Goal: Information Seeking & Learning: Learn about a topic

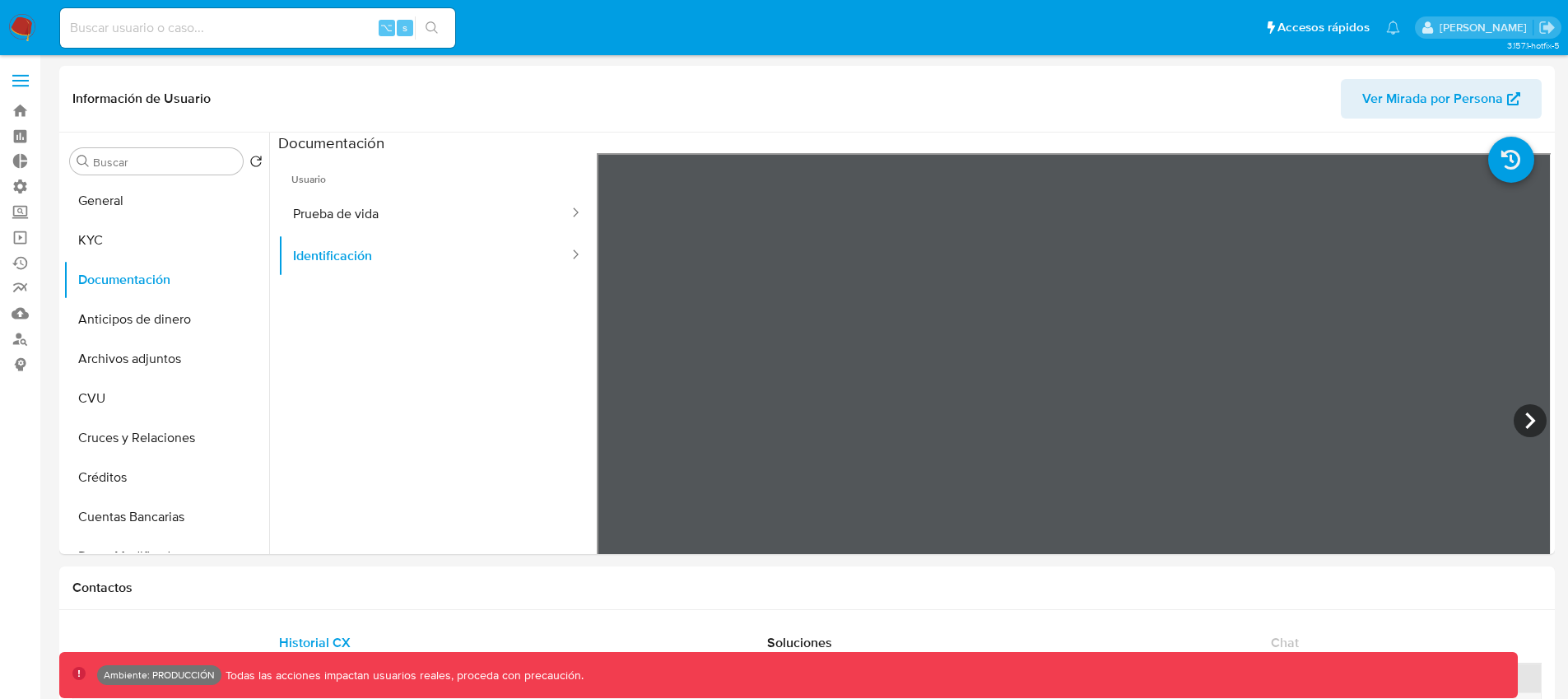
select select "10"
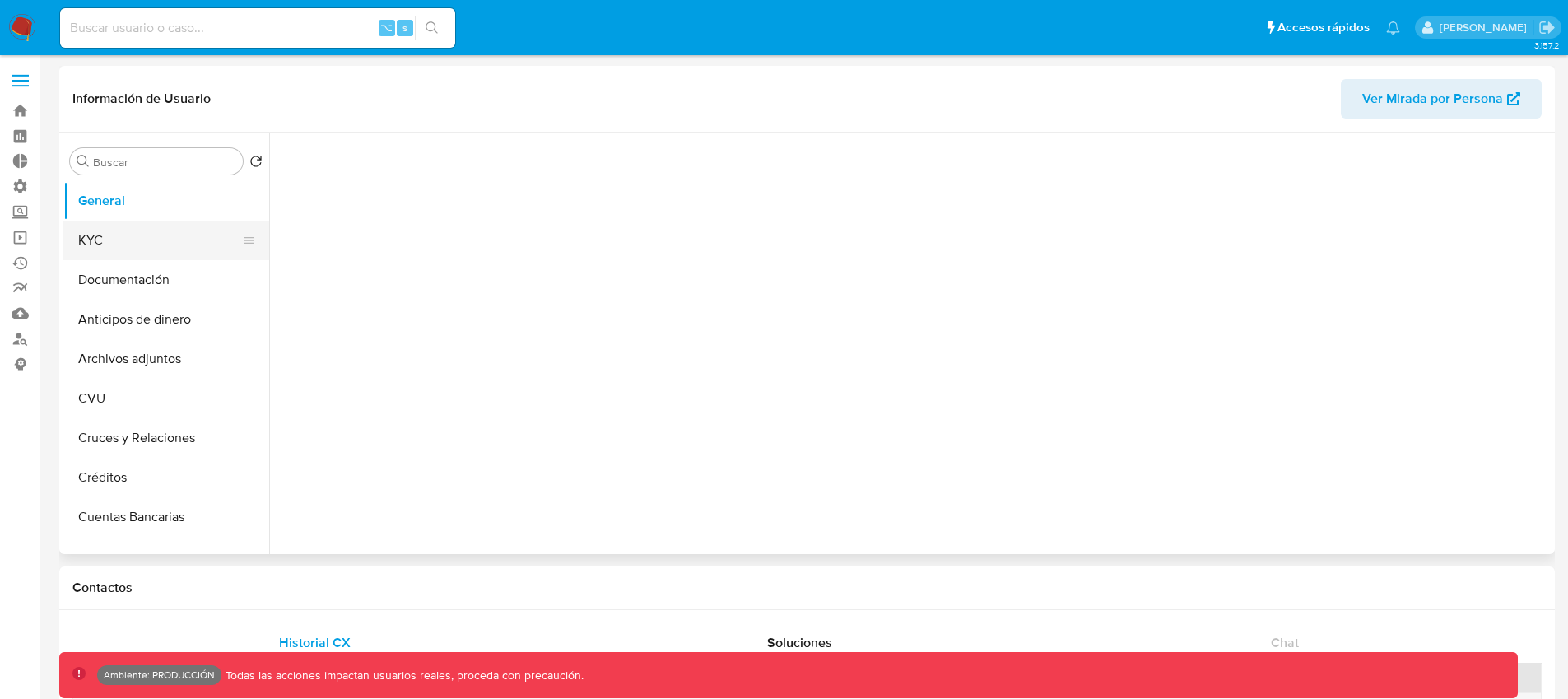
click at [151, 243] on button "KYC" at bounding box center [159, 239] width 193 height 39
select select "10"
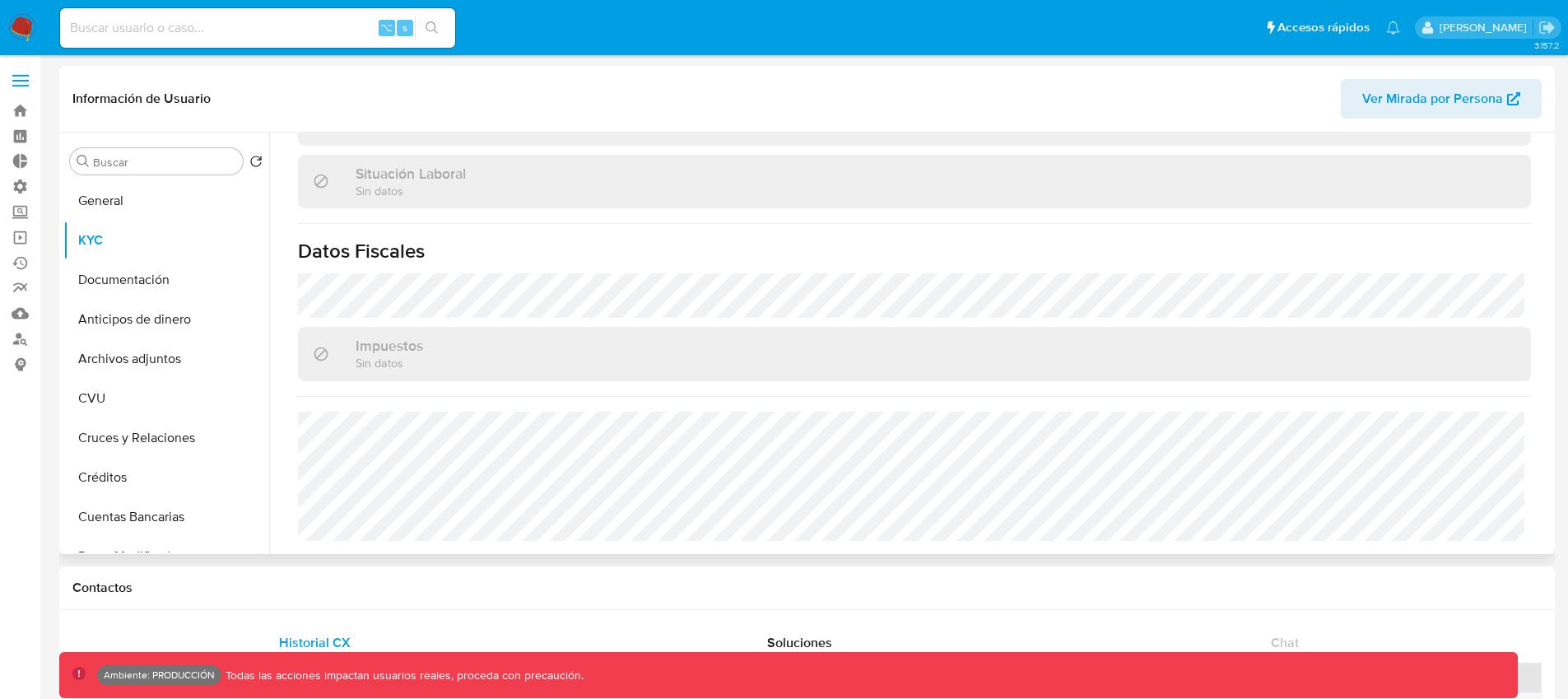
scroll to position [399, 0]
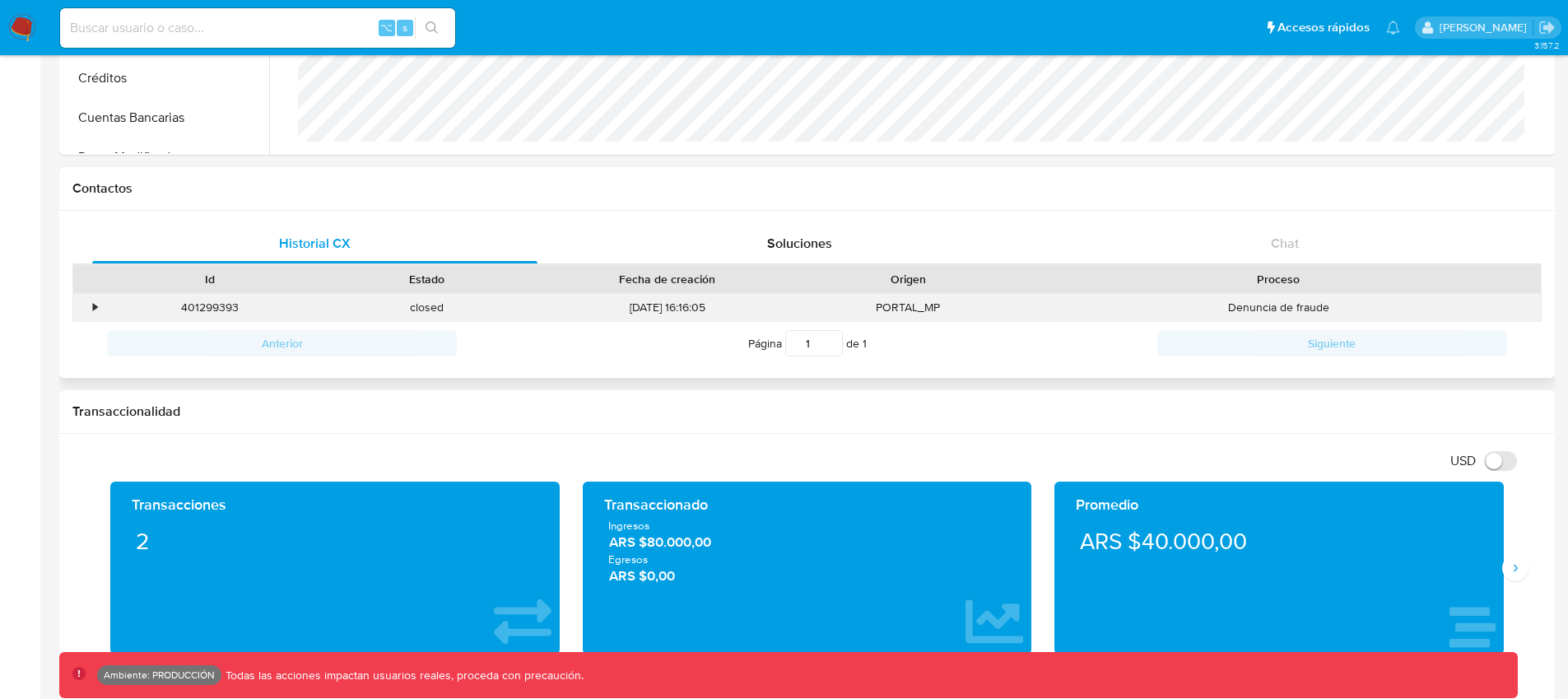
click at [96, 311] on div "•" at bounding box center [95, 307] width 5 height 16
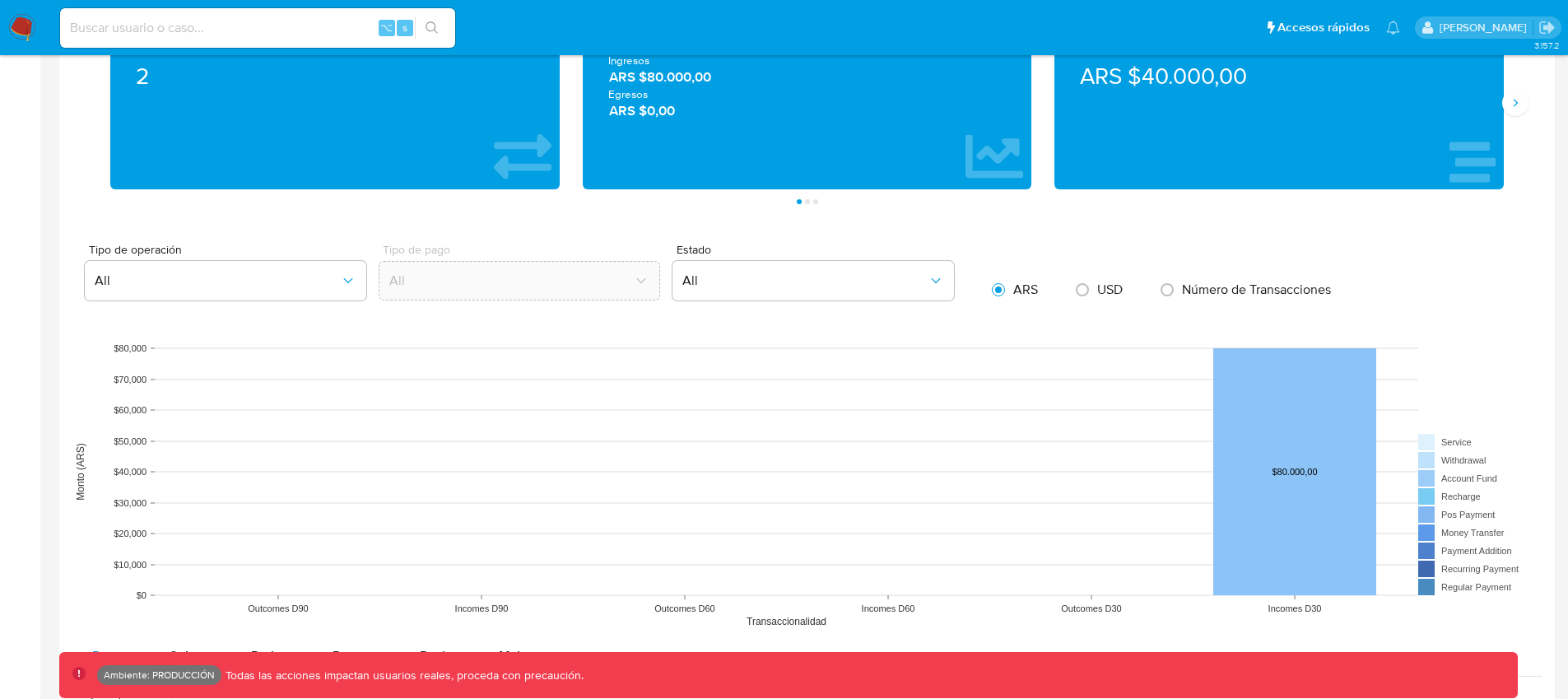
scroll to position [1693, 0]
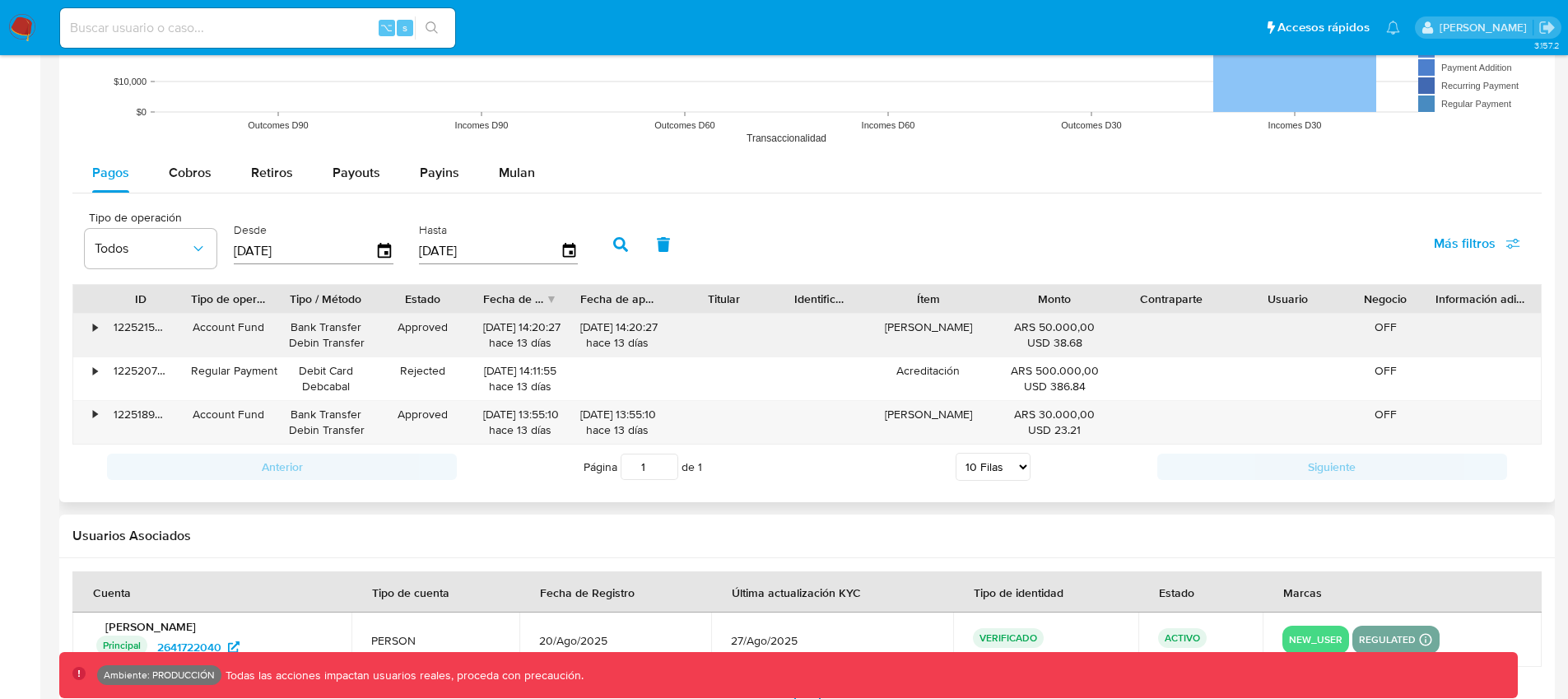
click at [97, 329] on div "•" at bounding box center [95, 327] width 5 height 16
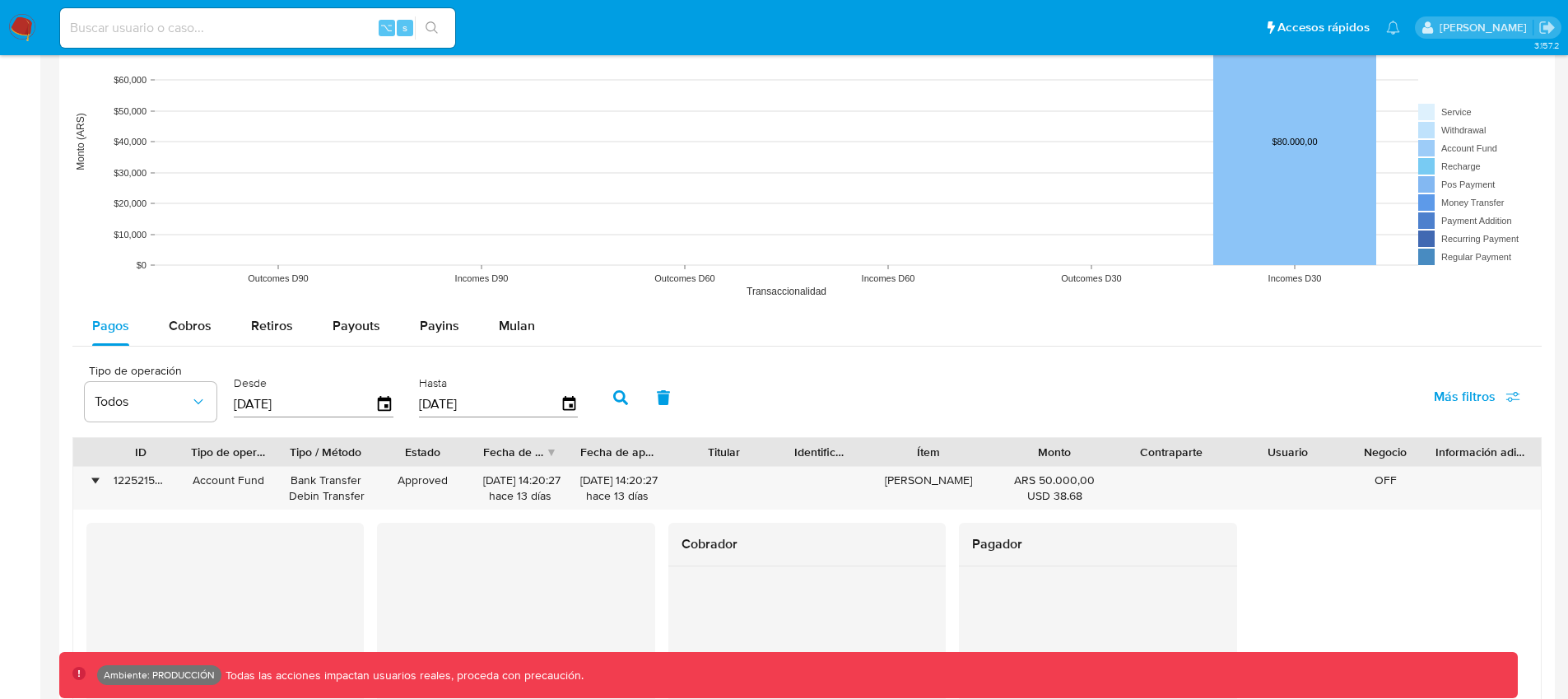
scroll to position [1562, 0]
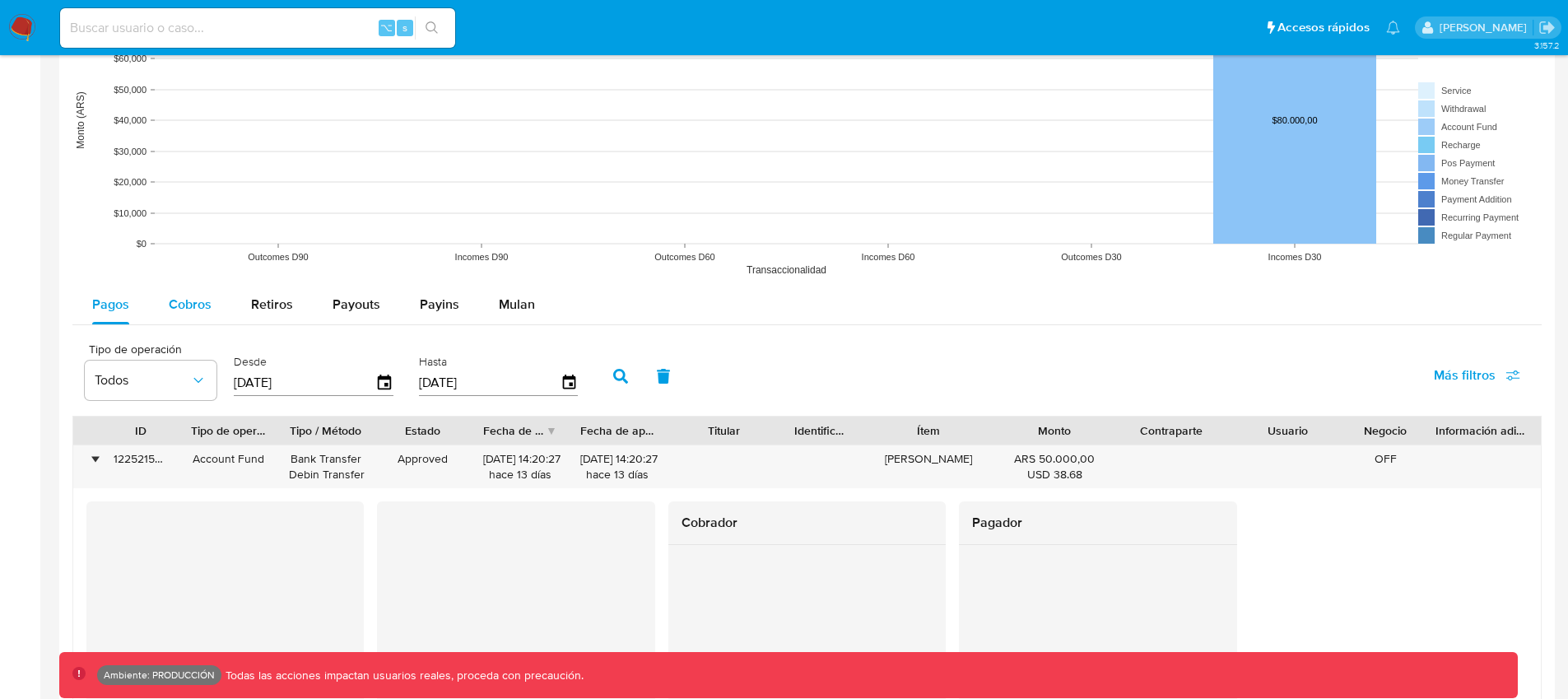
click at [195, 318] on div "Cobros" at bounding box center [190, 304] width 43 height 39
select select "10"
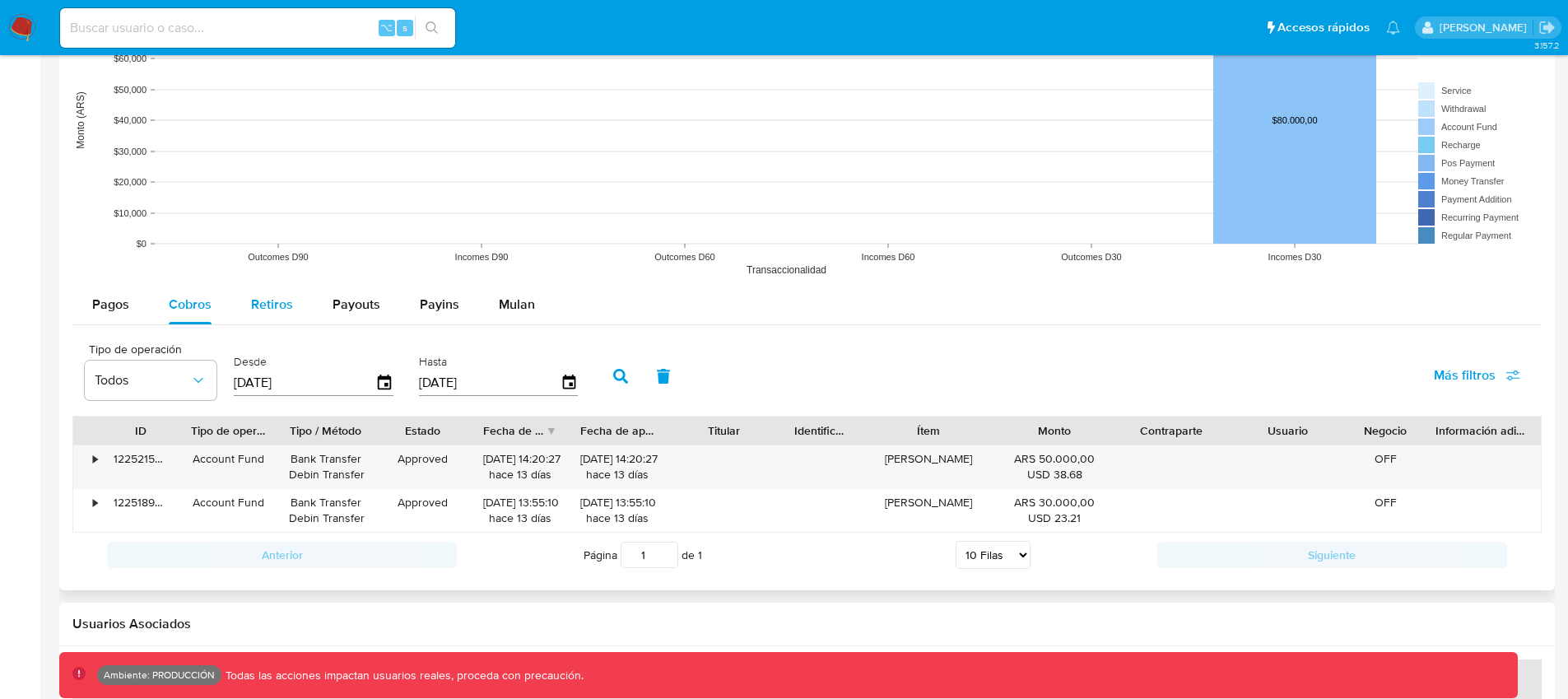
click at [262, 308] on span "Retiros" at bounding box center [272, 304] width 42 height 19
select select "10"
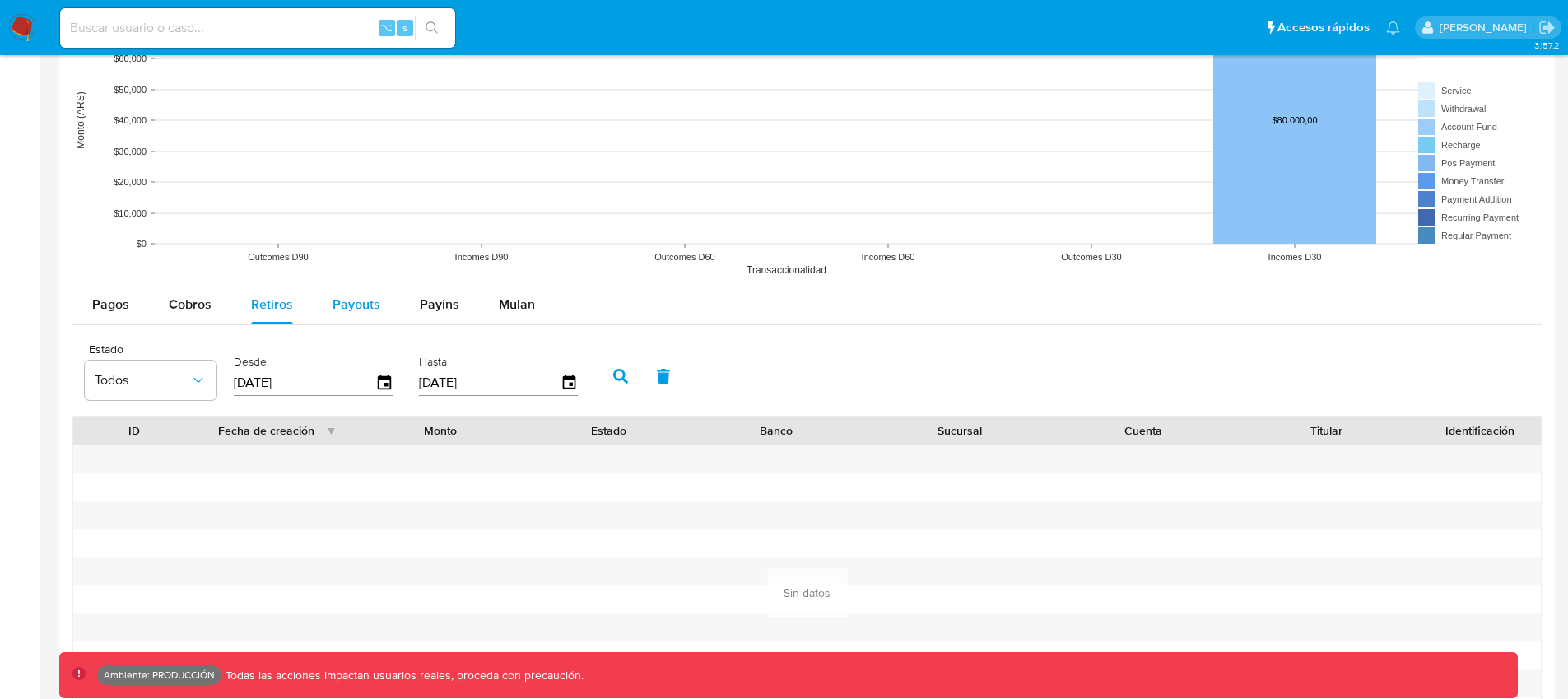
click at [360, 302] on span "Payouts" at bounding box center [356, 304] width 48 height 19
select select "10"
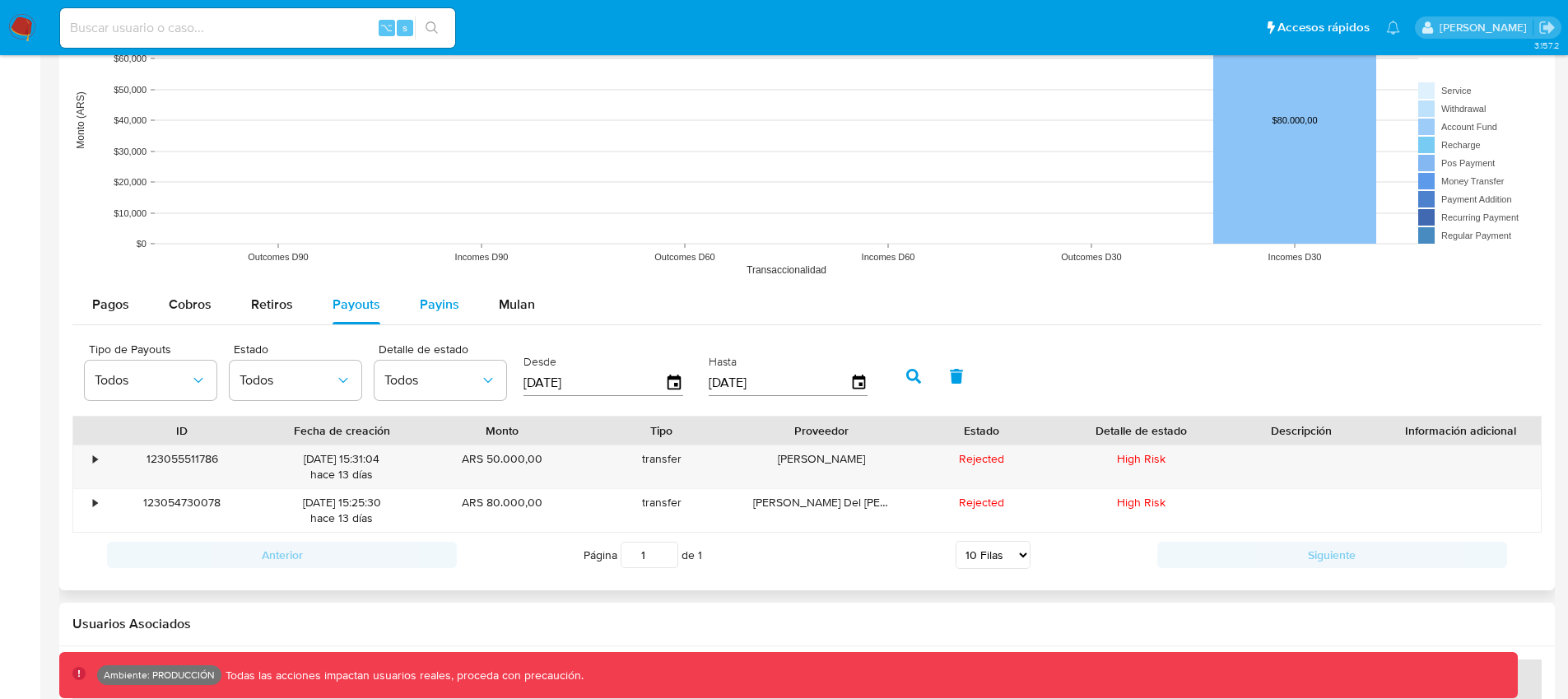
click at [450, 318] on div "Payins" at bounding box center [440, 304] width 39 height 39
select select "10"
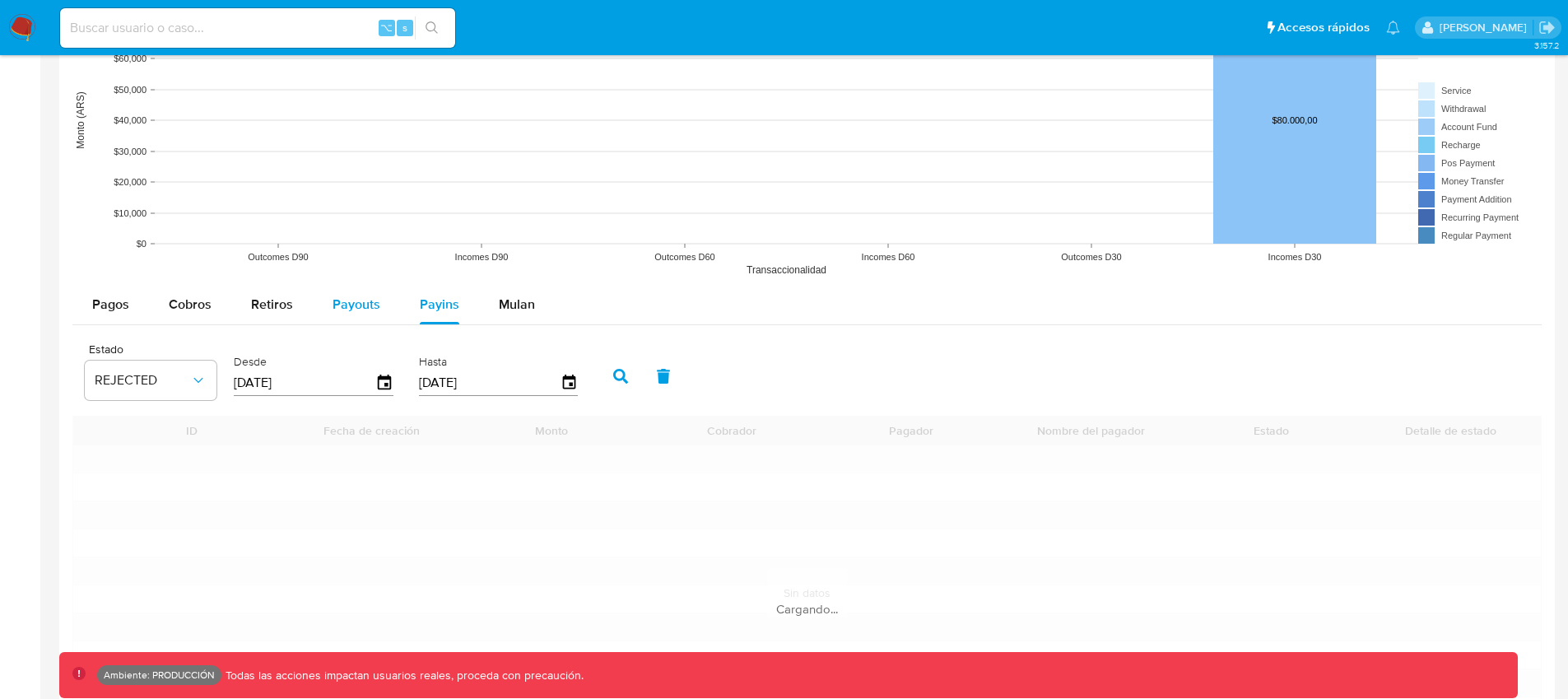
click at [334, 314] on div "Payouts" at bounding box center [356, 304] width 48 height 39
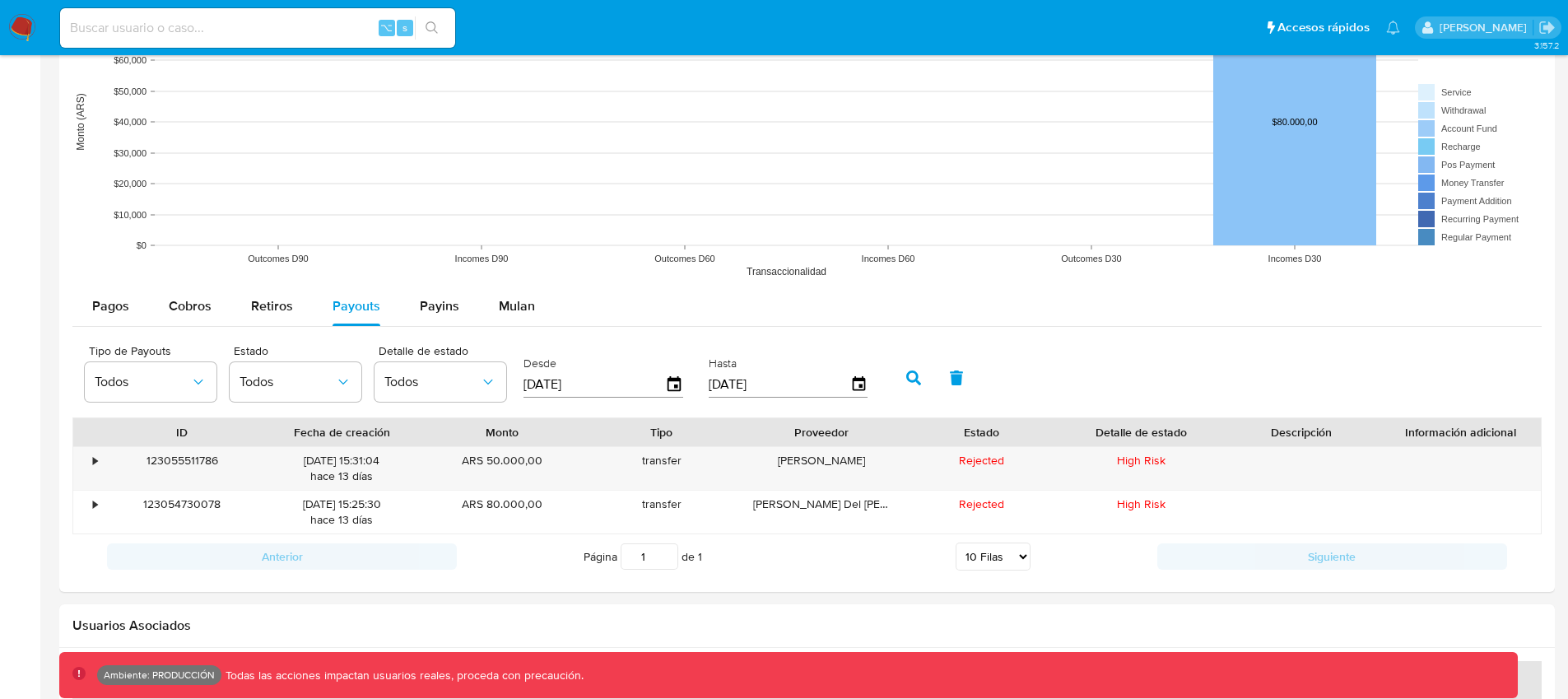
scroll to position [1707, 0]
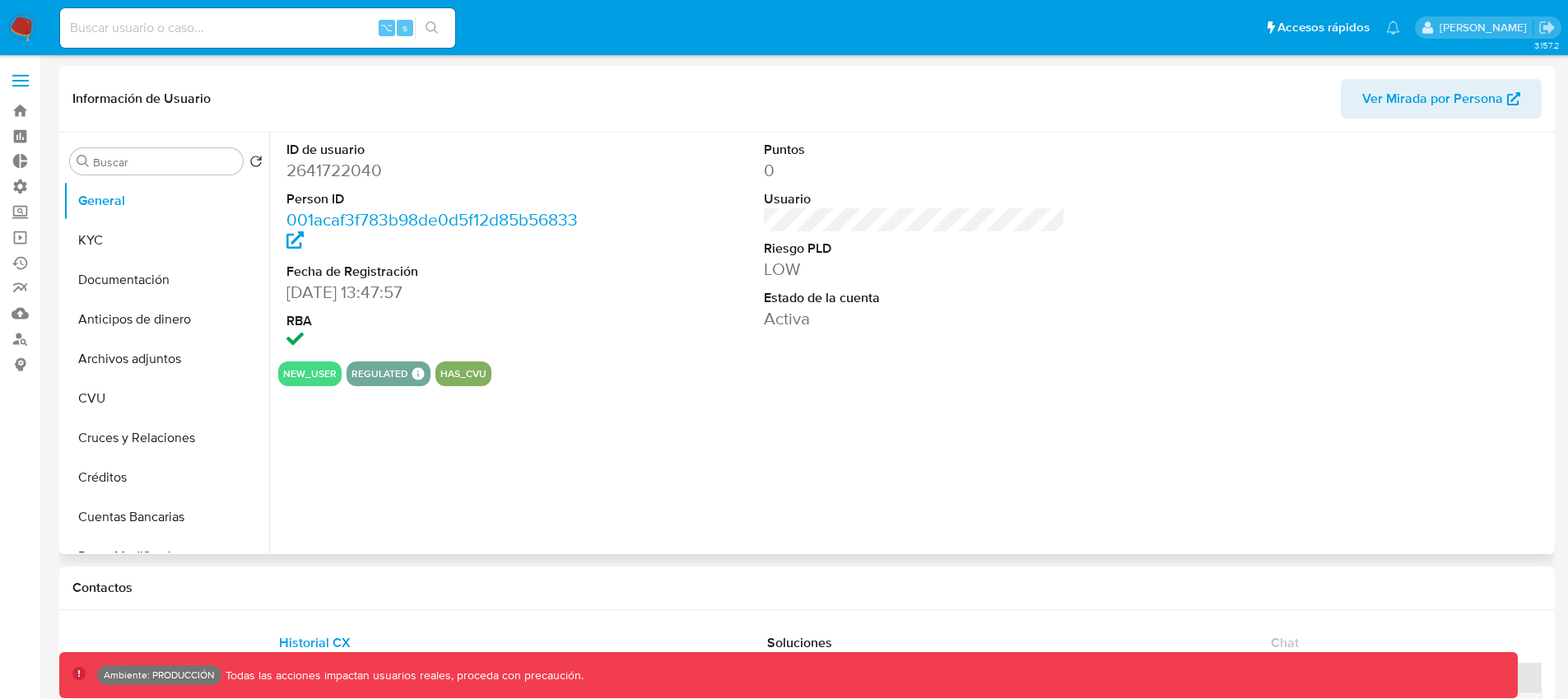
select select "10"
click at [172, 232] on button "KYC" at bounding box center [159, 239] width 193 height 39
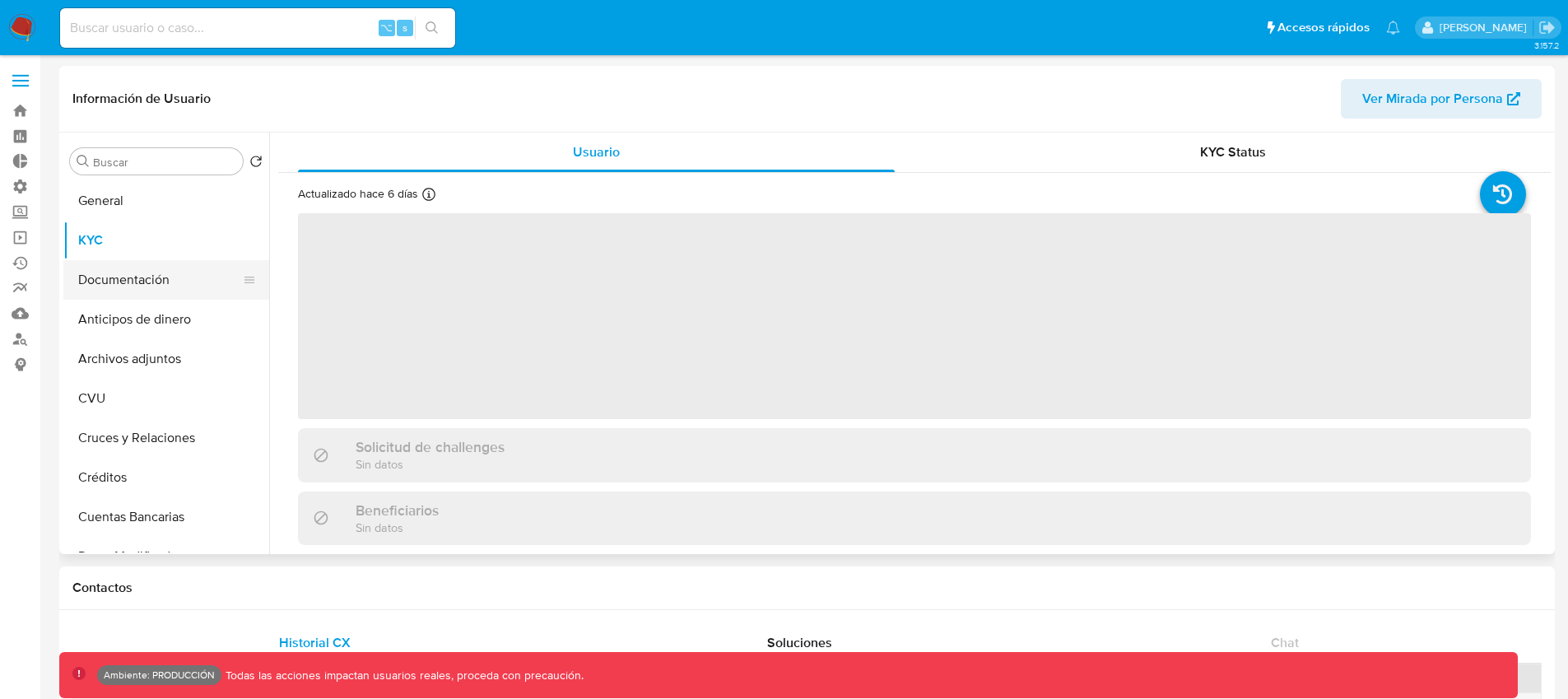
click at [165, 281] on button "Documentación" at bounding box center [159, 280] width 193 height 39
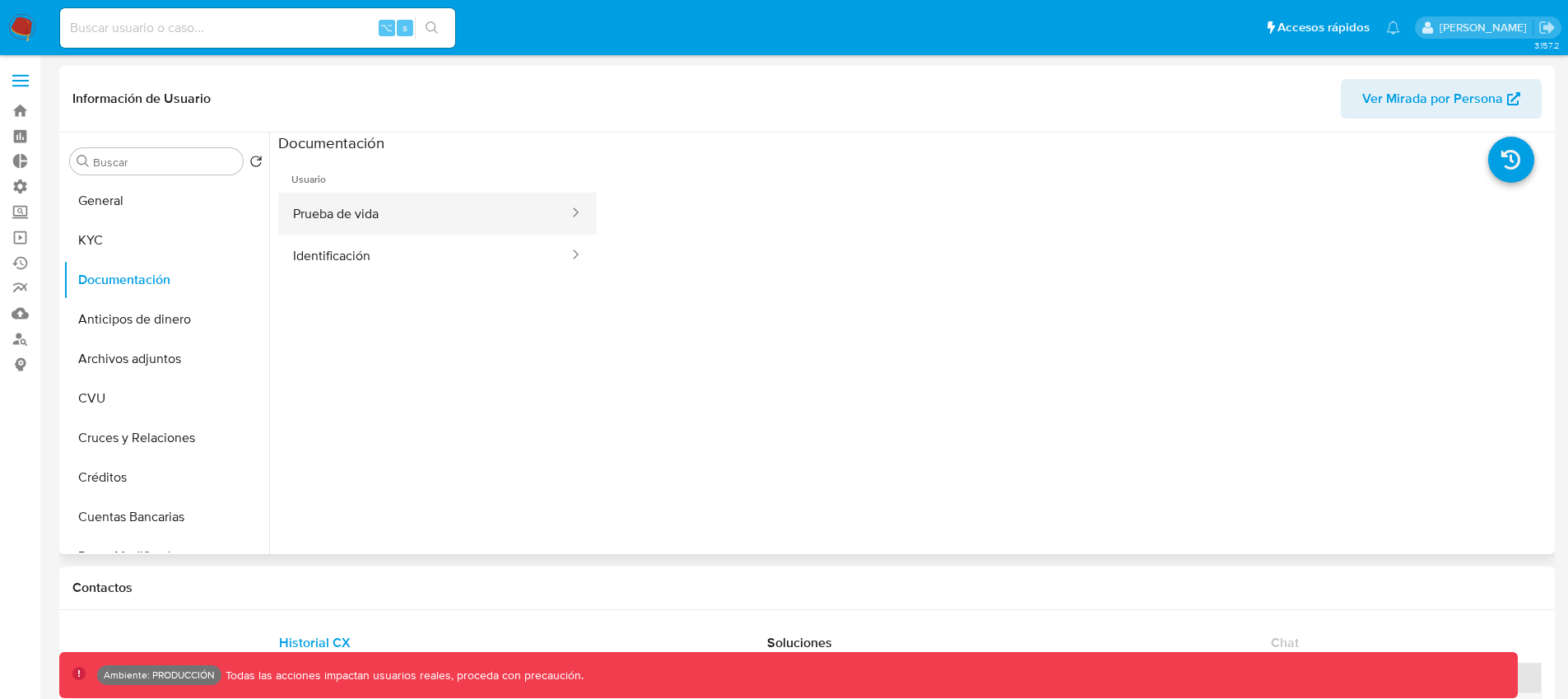
click at [372, 219] on button "Prueba de vida" at bounding box center [425, 214] width 292 height 42
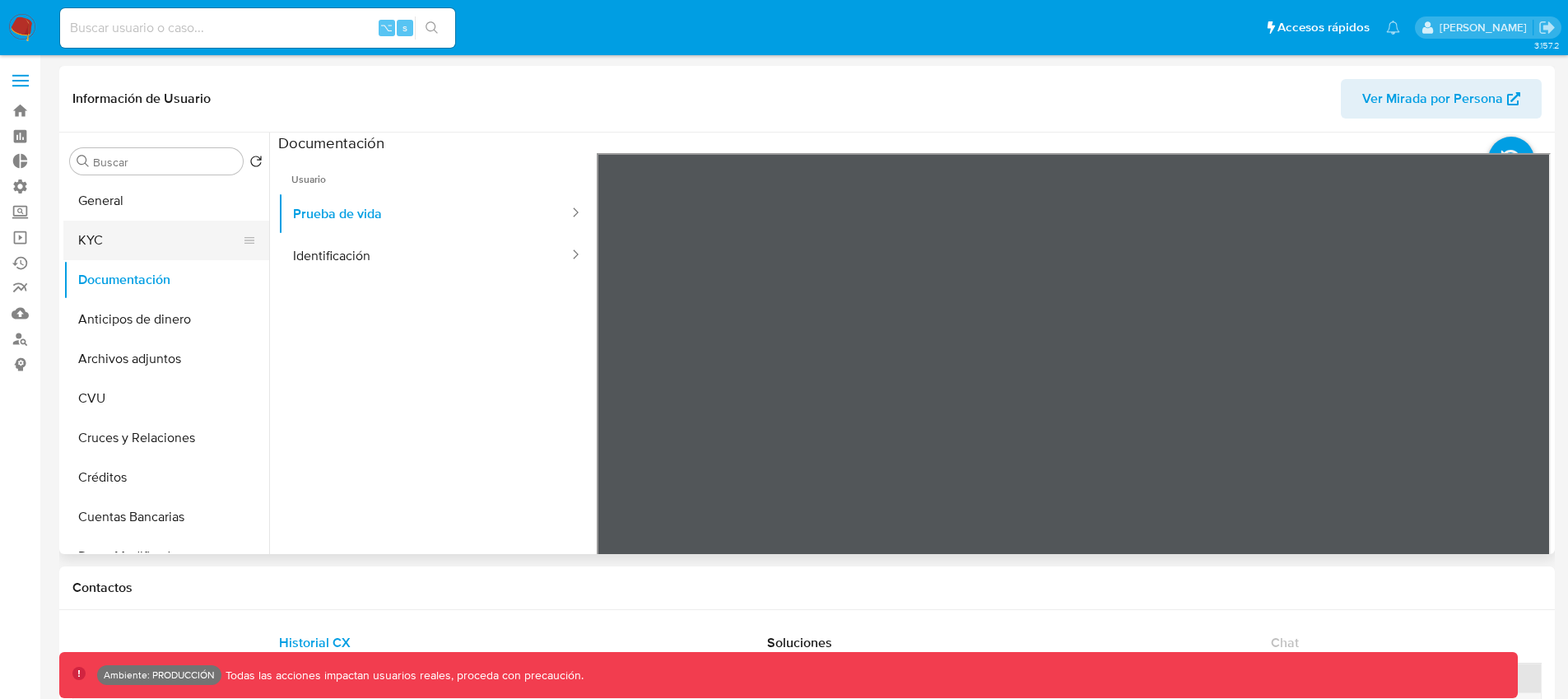
click at [127, 238] on button "KYC" at bounding box center [159, 239] width 193 height 39
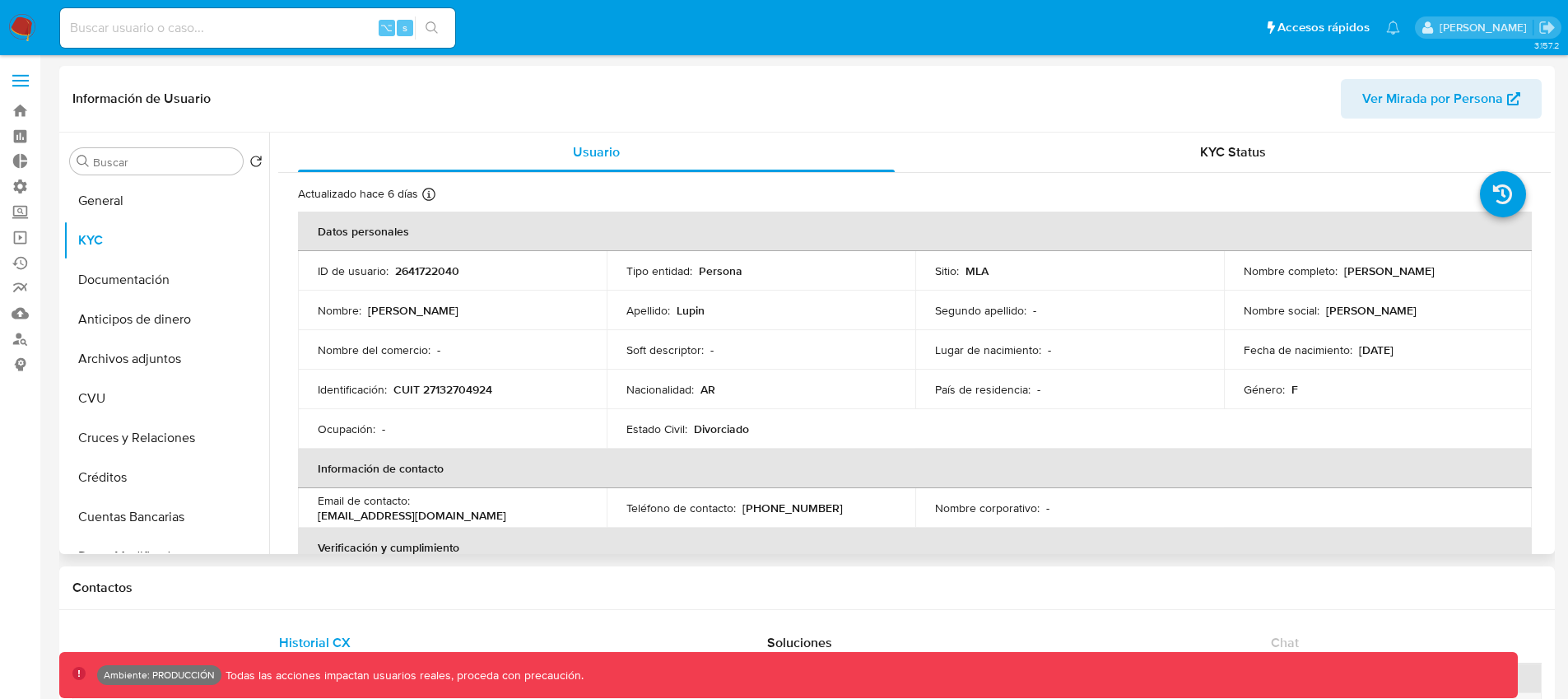
scroll to position [10, 0]
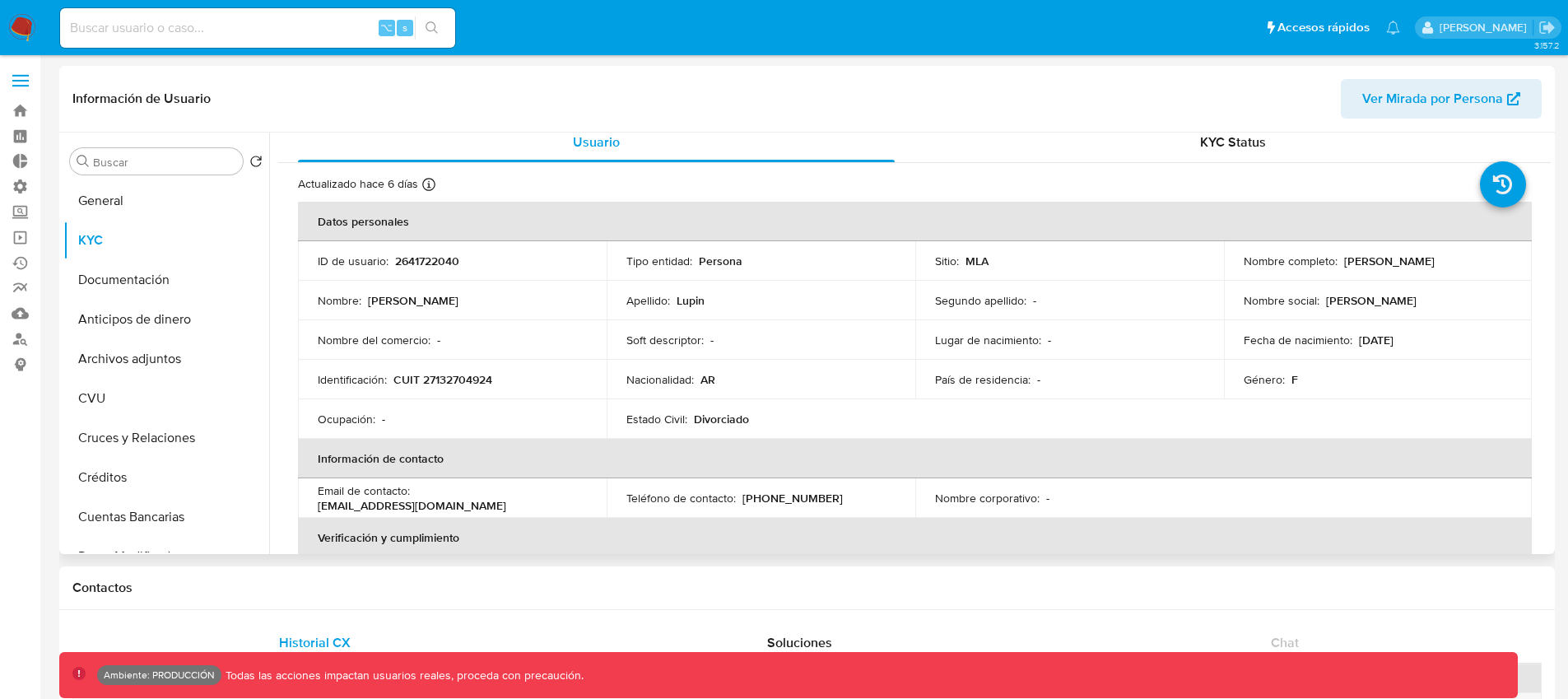
click at [462, 381] on p "CUIT 27132704924" at bounding box center [443, 379] width 99 height 15
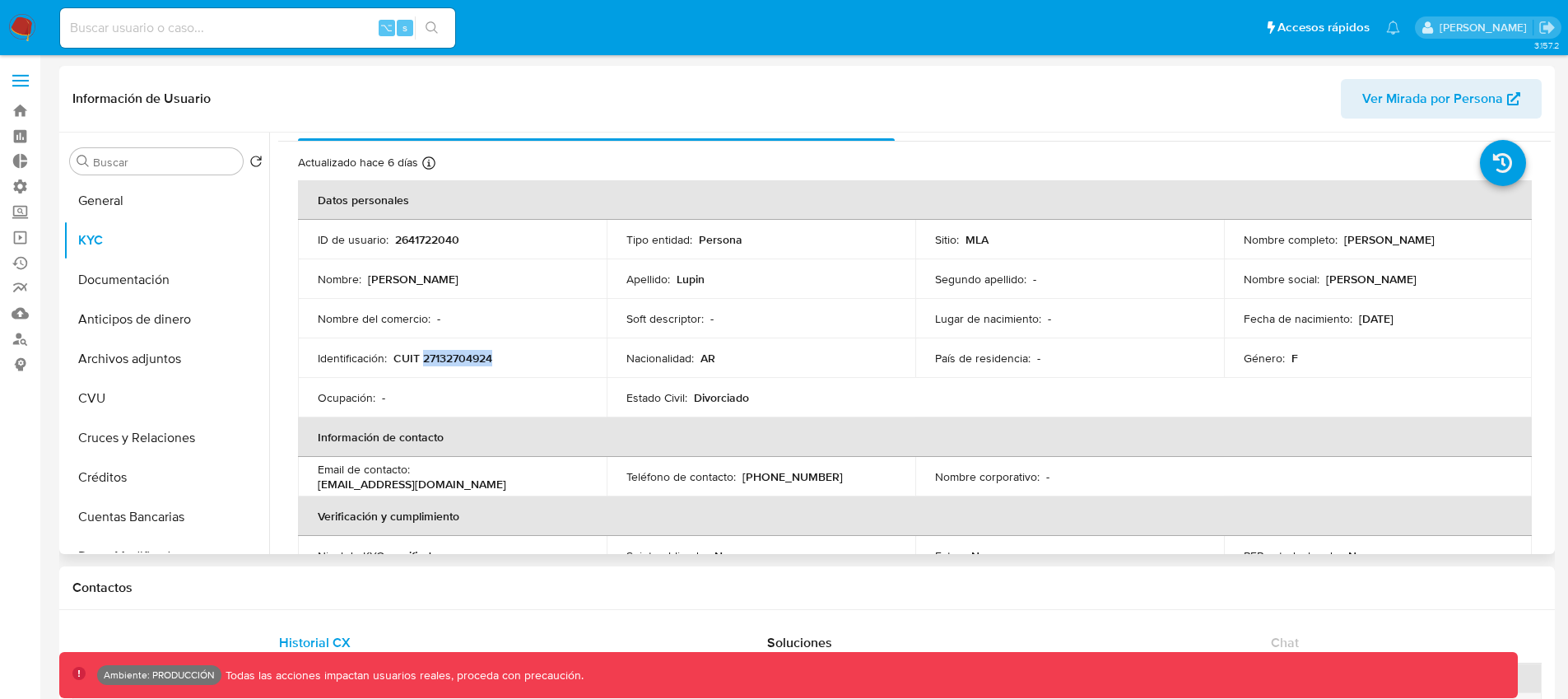
scroll to position [53, 0]
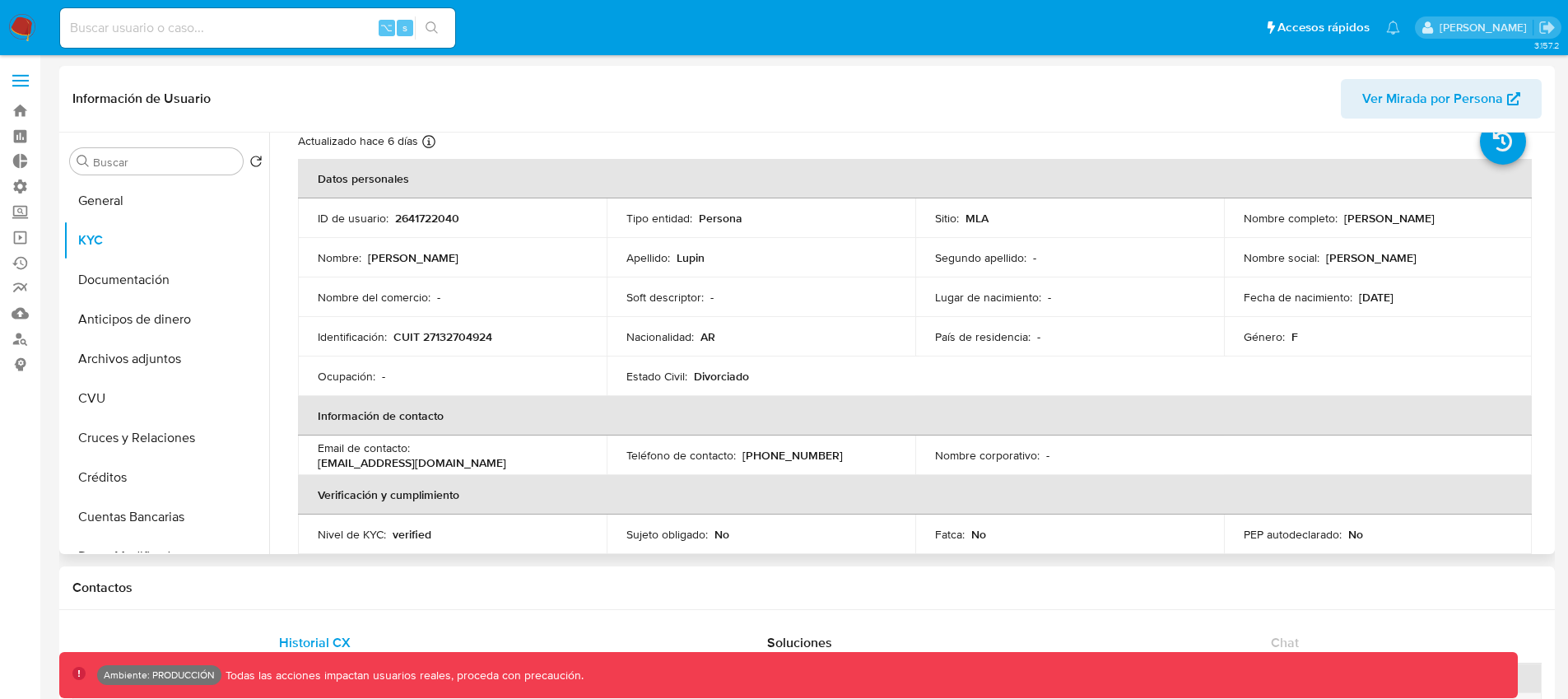
click at [708, 383] on p "Divorciado" at bounding box center [722, 376] width 55 height 15
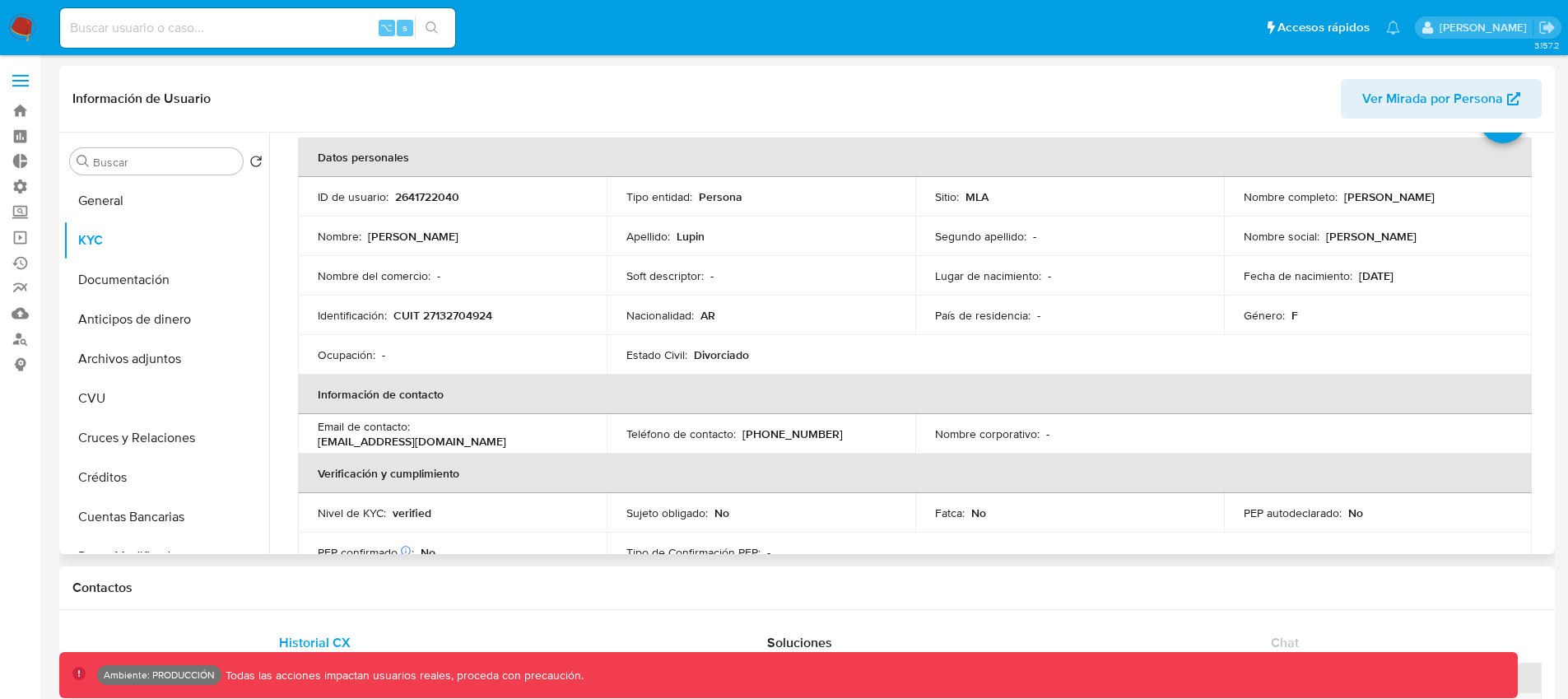
click at [459, 440] on p "[EMAIL_ADDRESS][DOMAIN_NAME]" at bounding box center [412, 441] width 188 height 15
click at [460, 437] on p "[EMAIL_ADDRESS][DOMAIN_NAME]" at bounding box center [412, 441] width 188 height 15
click at [474, 440] on p "[EMAIL_ADDRESS][DOMAIN_NAME]" at bounding box center [412, 441] width 188 height 15
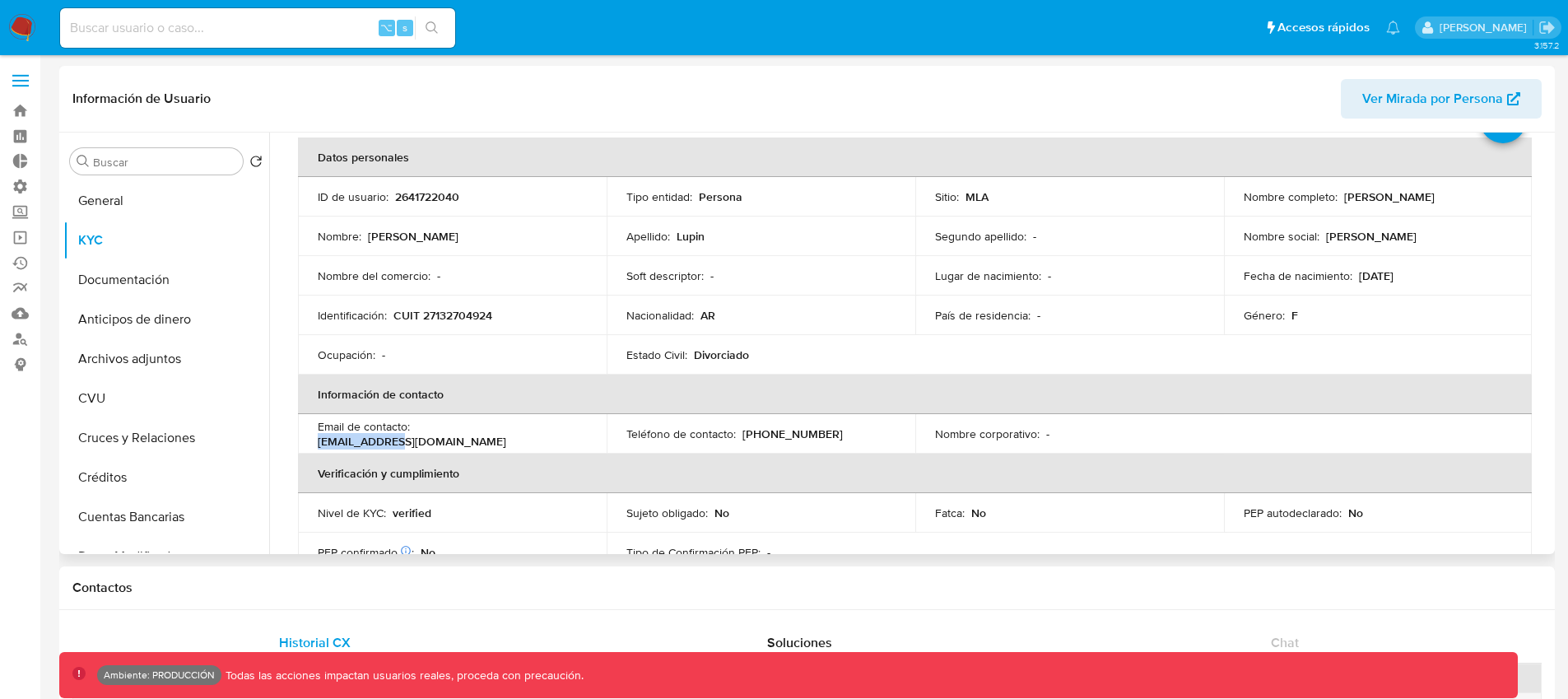
click at [461, 439] on p "[EMAIL_ADDRESS][DOMAIN_NAME]" at bounding box center [412, 441] width 188 height 15
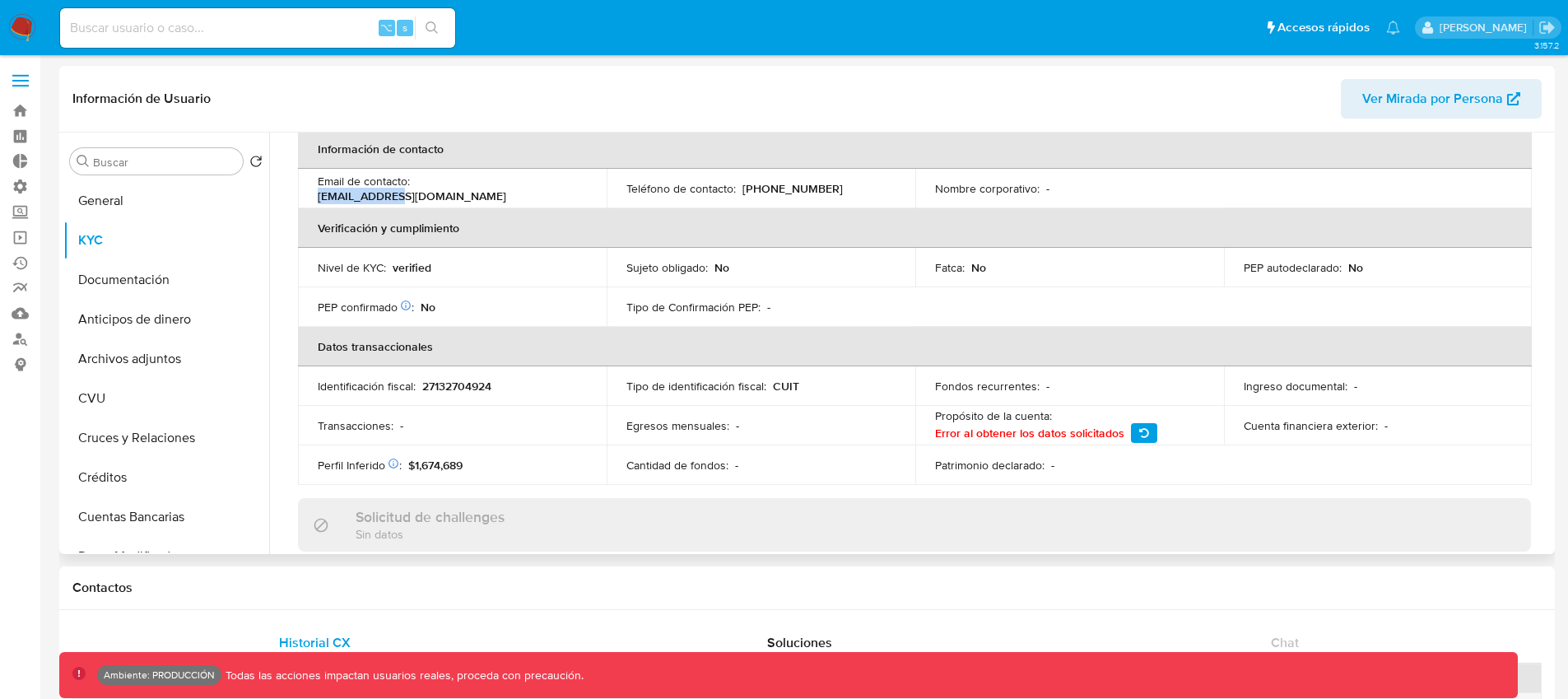
scroll to position [299, 0]
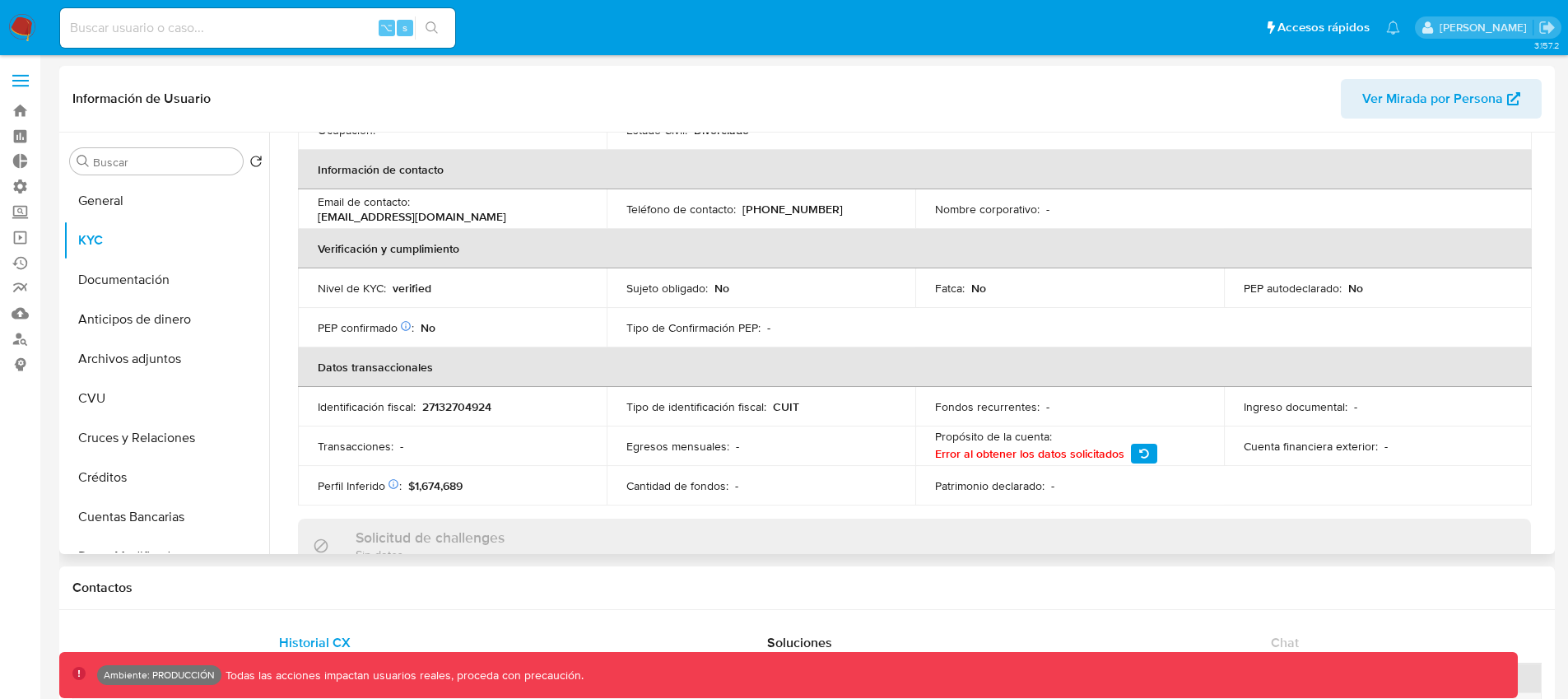
click at [506, 212] on p "[EMAIL_ADDRESS][DOMAIN_NAME]" at bounding box center [412, 217] width 188 height 15
click at [470, 209] on p "[EMAIL_ADDRESS][DOMAIN_NAME]" at bounding box center [412, 217] width 188 height 15
click at [495, 209] on p "[EMAIL_ADDRESS][DOMAIN_NAME]" at bounding box center [412, 217] width 188 height 15
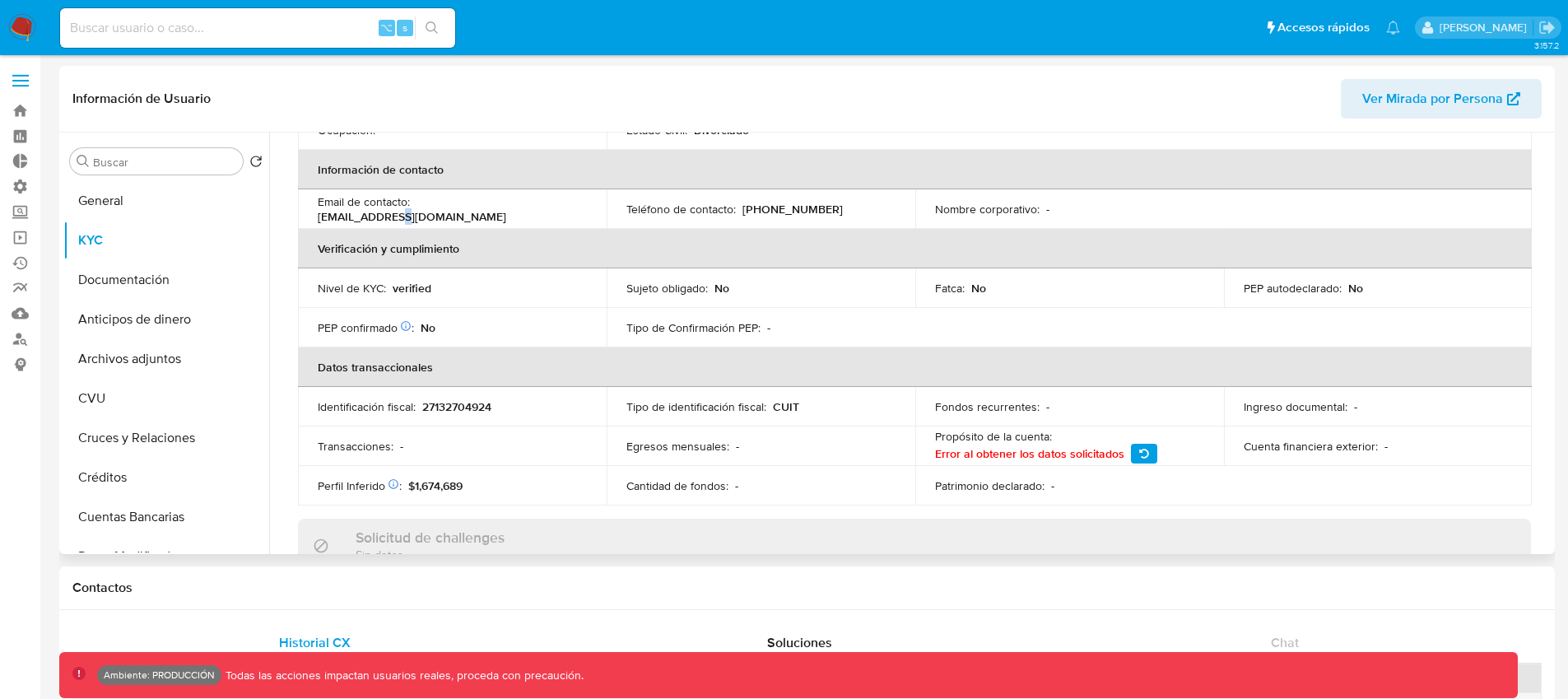
click at [495, 209] on p "[EMAIL_ADDRESS][DOMAIN_NAME]" at bounding box center [412, 217] width 188 height 15
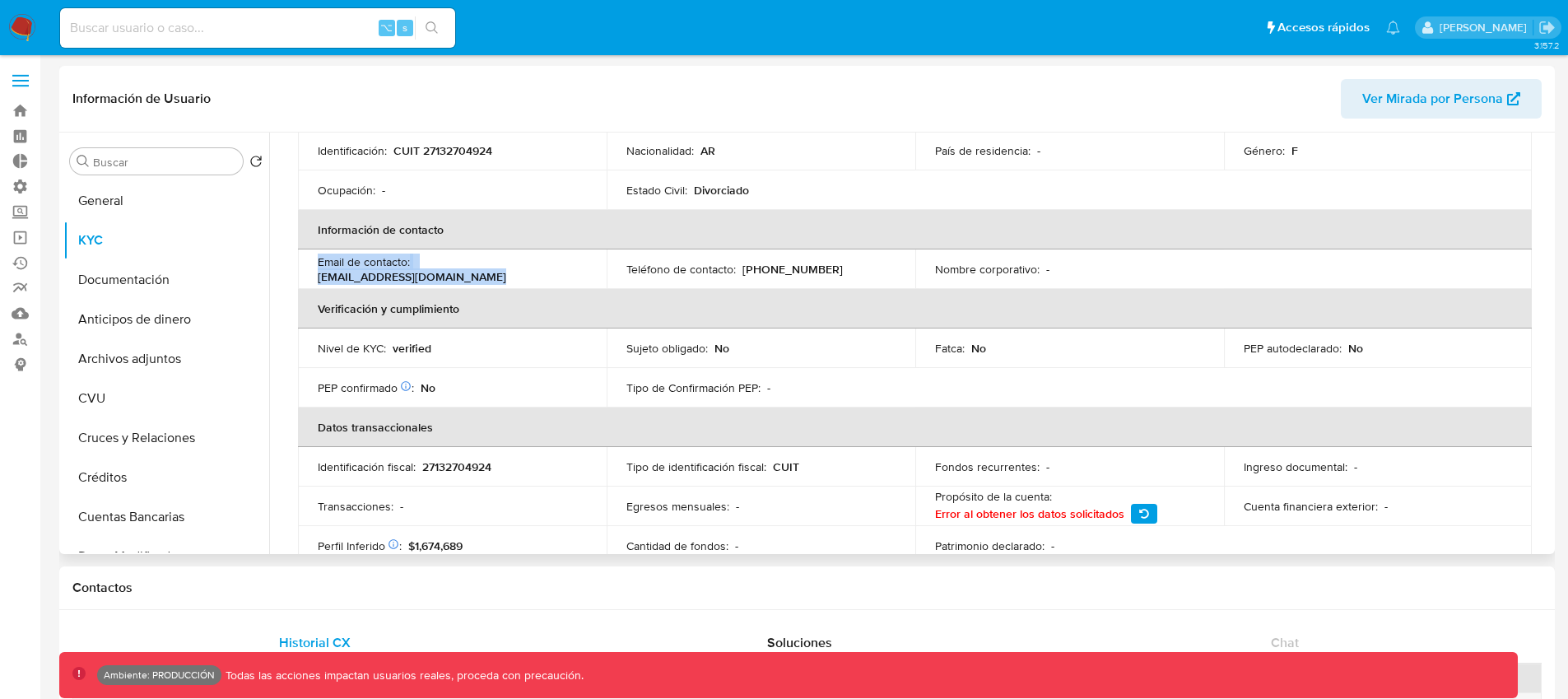
scroll to position [217, 0]
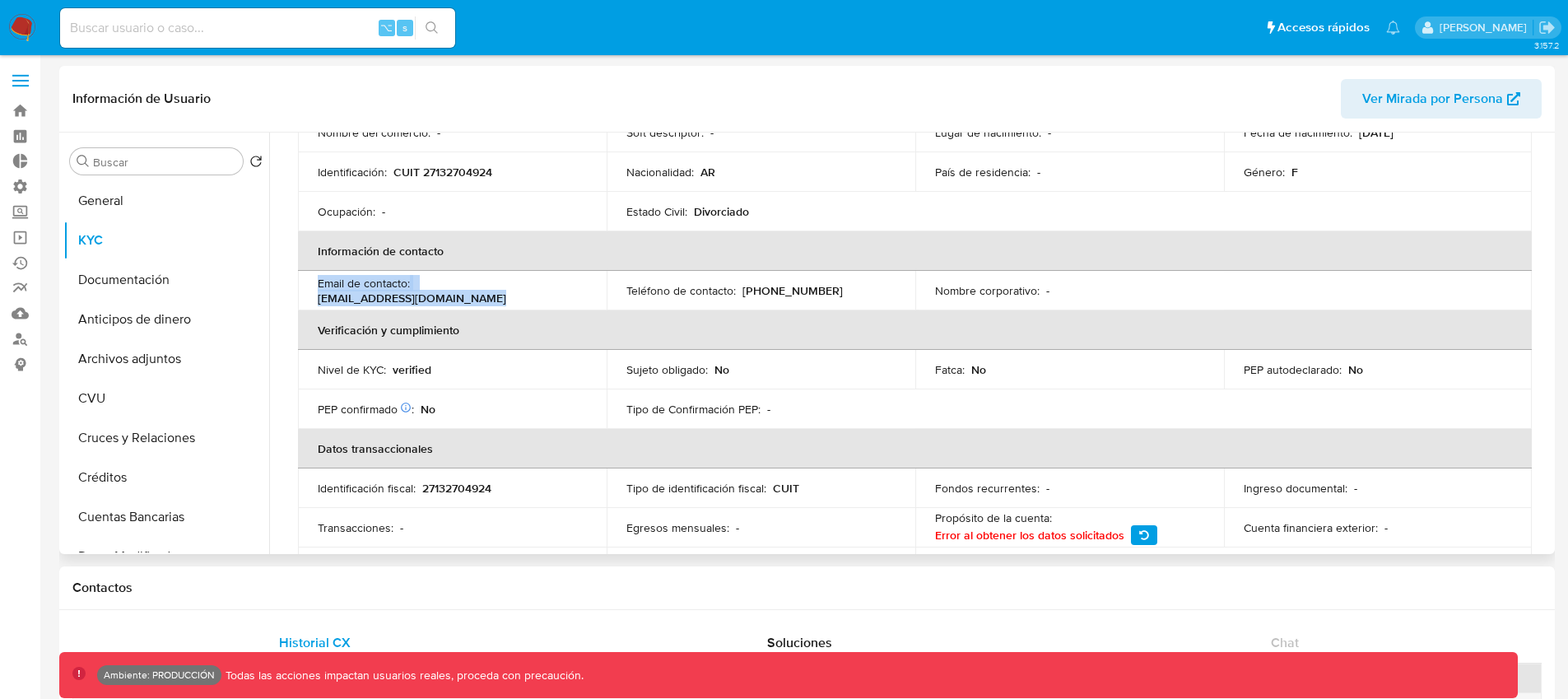
click at [542, 300] on td "Email de contacto : [EMAIL_ADDRESS][DOMAIN_NAME]" at bounding box center [452, 290] width 309 height 39
click at [465, 291] on p "[EMAIL_ADDRESS][DOMAIN_NAME]" at bounding box center [412, 298] width 188 height 15
click at [478, 291] on p "[EMAIL_ADDRESS][DOMAIN_NAME]" at bounding box center [412, 298] width 188 height 15
click at [478, 292] on p "[EMAIL_ADDRESS][DOMAIN_NAME]" at bounding box center [412, 298] width 188 height 15
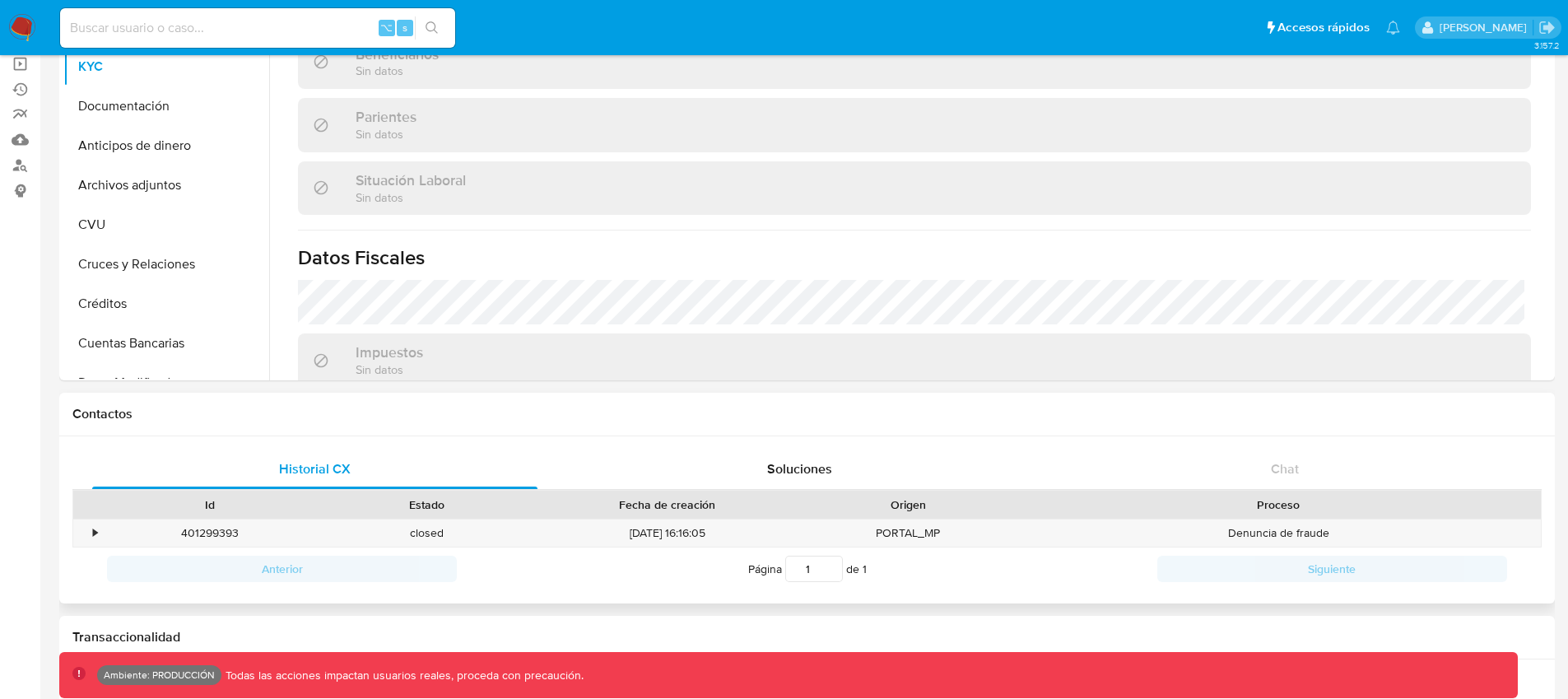
scroll to position [196, 0]
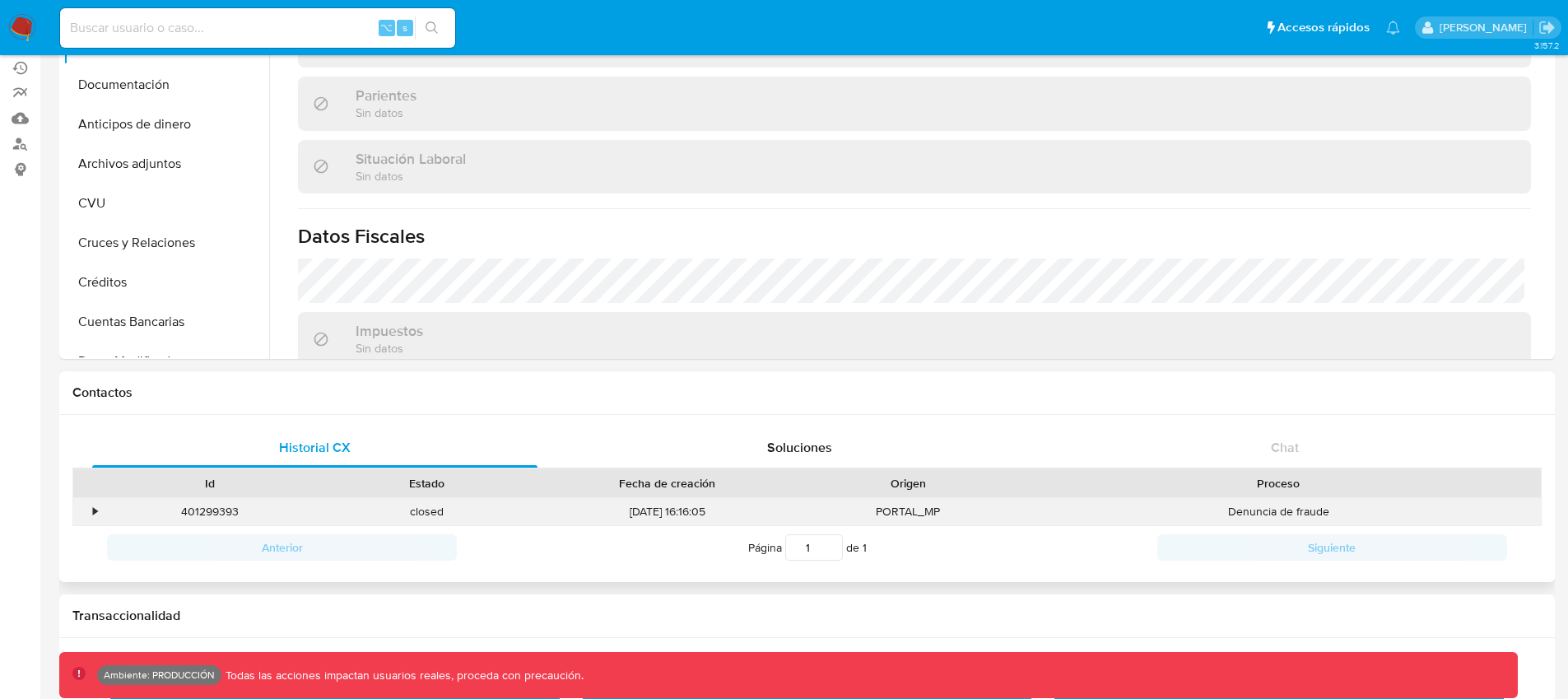
click at [100, 514] on div "•" at bounding box center [88, 512] width 29 height 27
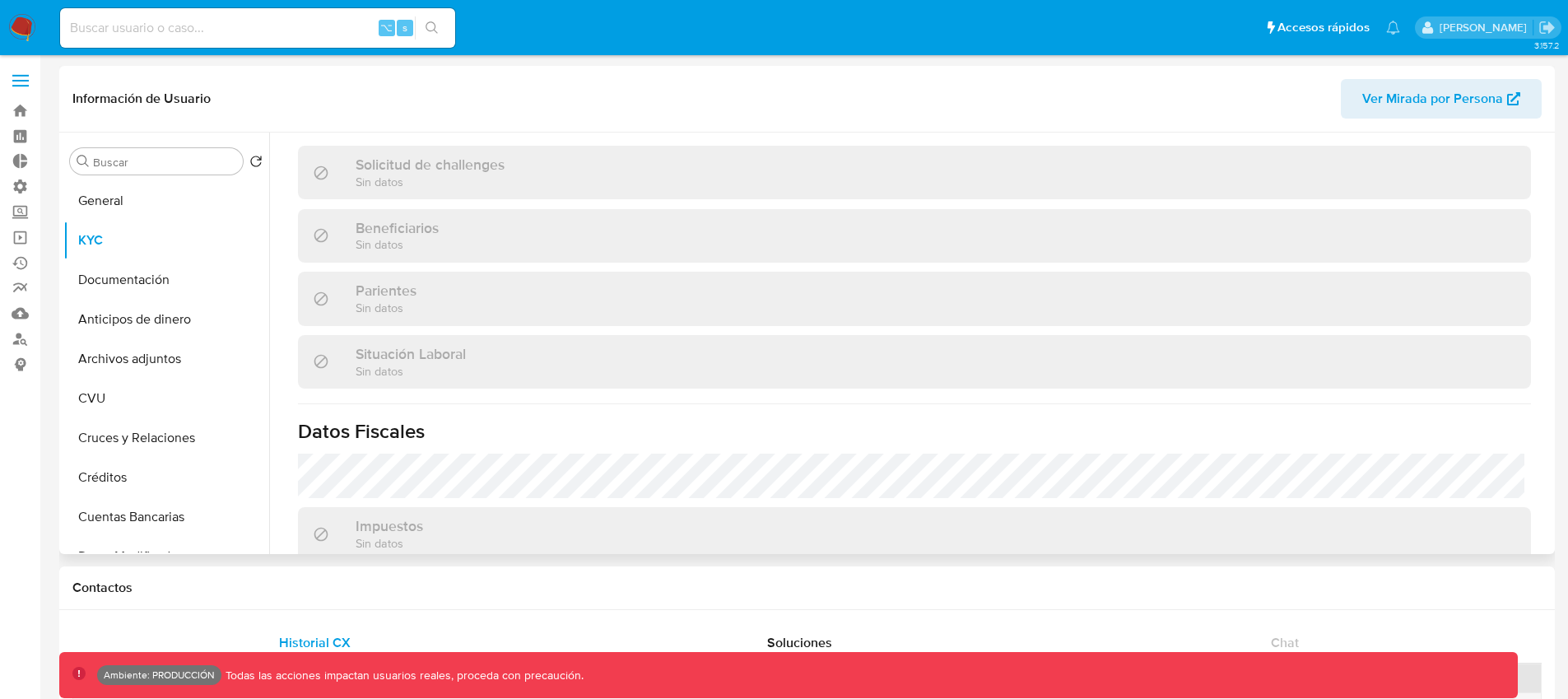
scroll to position [143, 0]
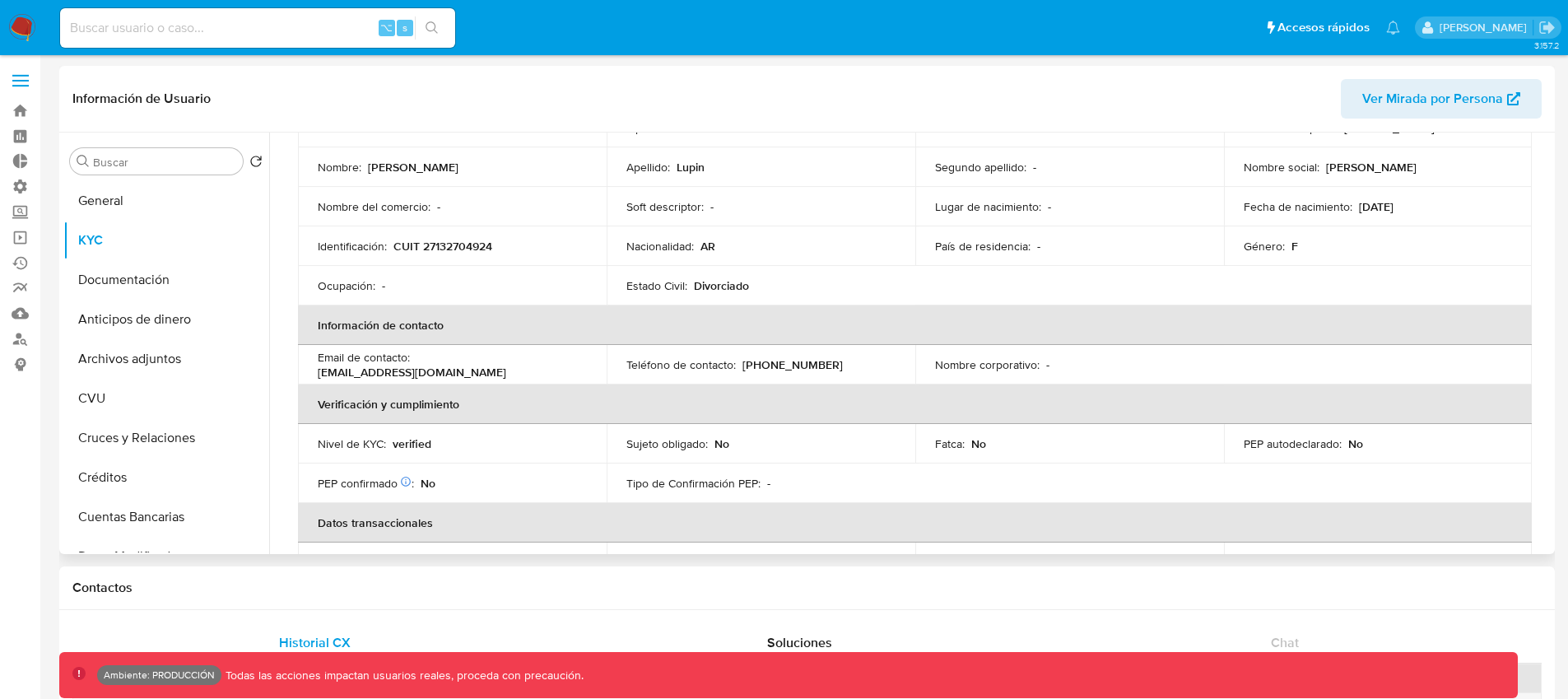
click at [469, 365] on p "[EMAIL_ADDRESS][DOMAIN_NAME]" at bounding box center [412, 372] width 188 height 15
click at [465, 366] on p "[EMAIL_ADDRESS][DOMAIN_NAME]" at bounding box center [412, 372] width 188 height 15
click at [506, 367] on p "[EMAIL_ADDRESS][DOMAIN_NAME]" at bounding box center [412, 372] width 188 height 15
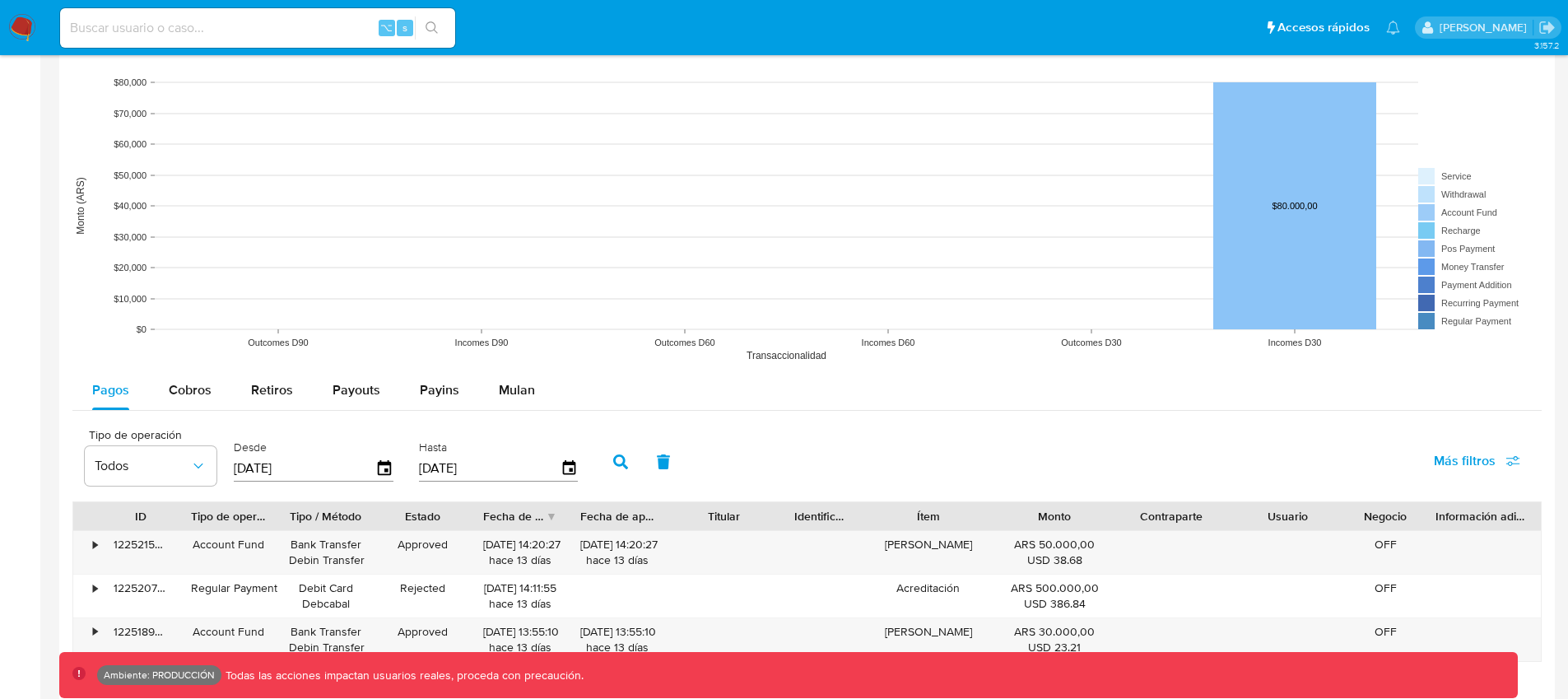
scroll to position [1645, 0]
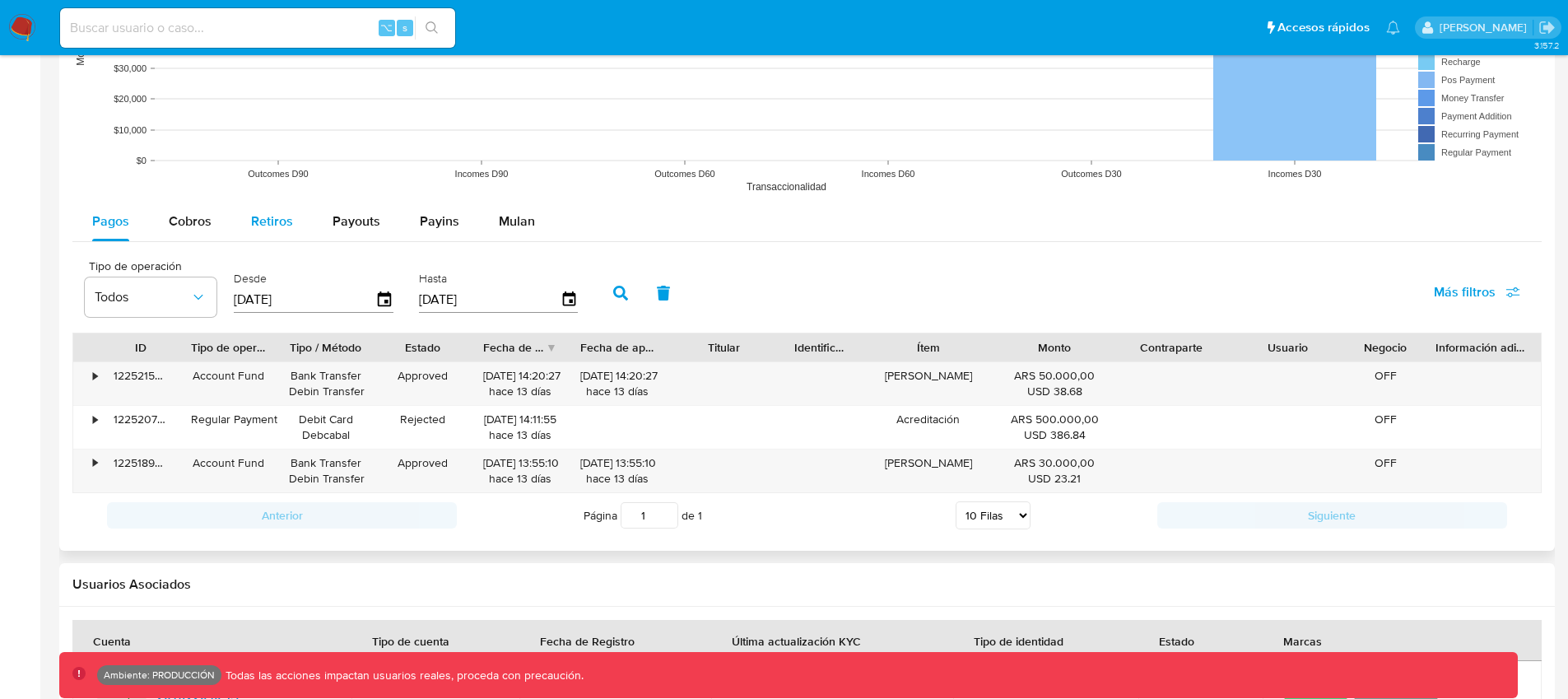
click at [241, 221] on button "Retiros" at bounding box center [271, 221] width 81 height 39
select select "10"
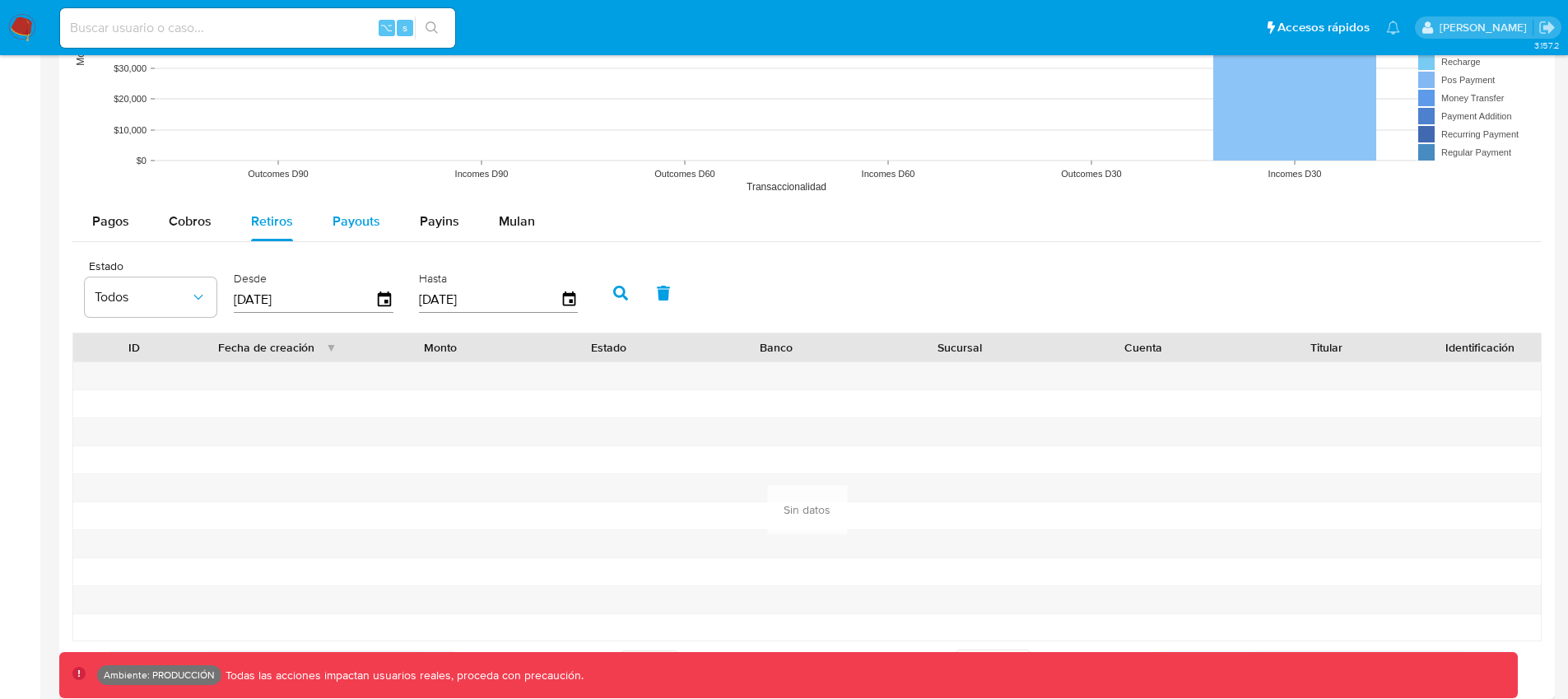
click at [339, 233] on div "Payouts" at bounding box center [356, 221] width 48 height 39
select select "10"
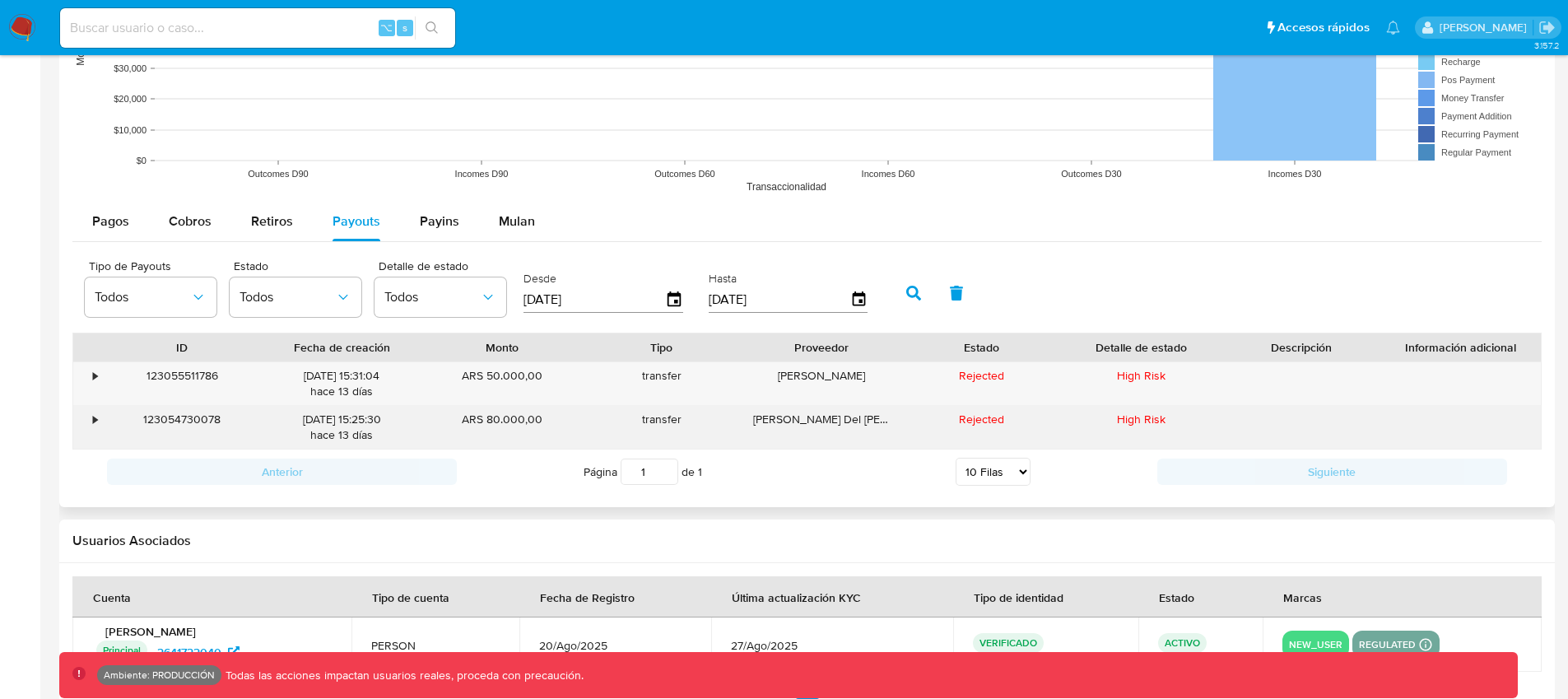
scroll to position [1656, 0]
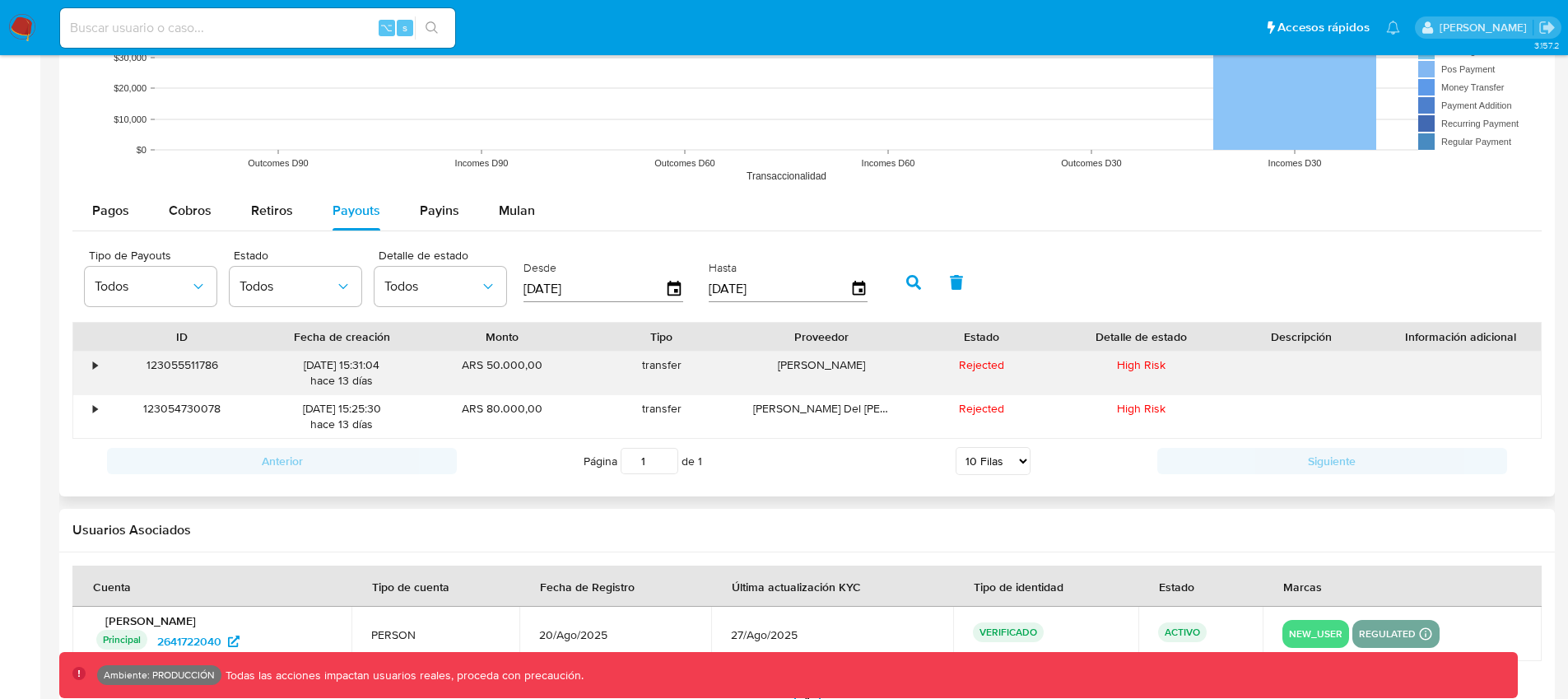
click at [1150, 370] on span "High Risk" at bounding box center [1141, 365] width 48 height 16
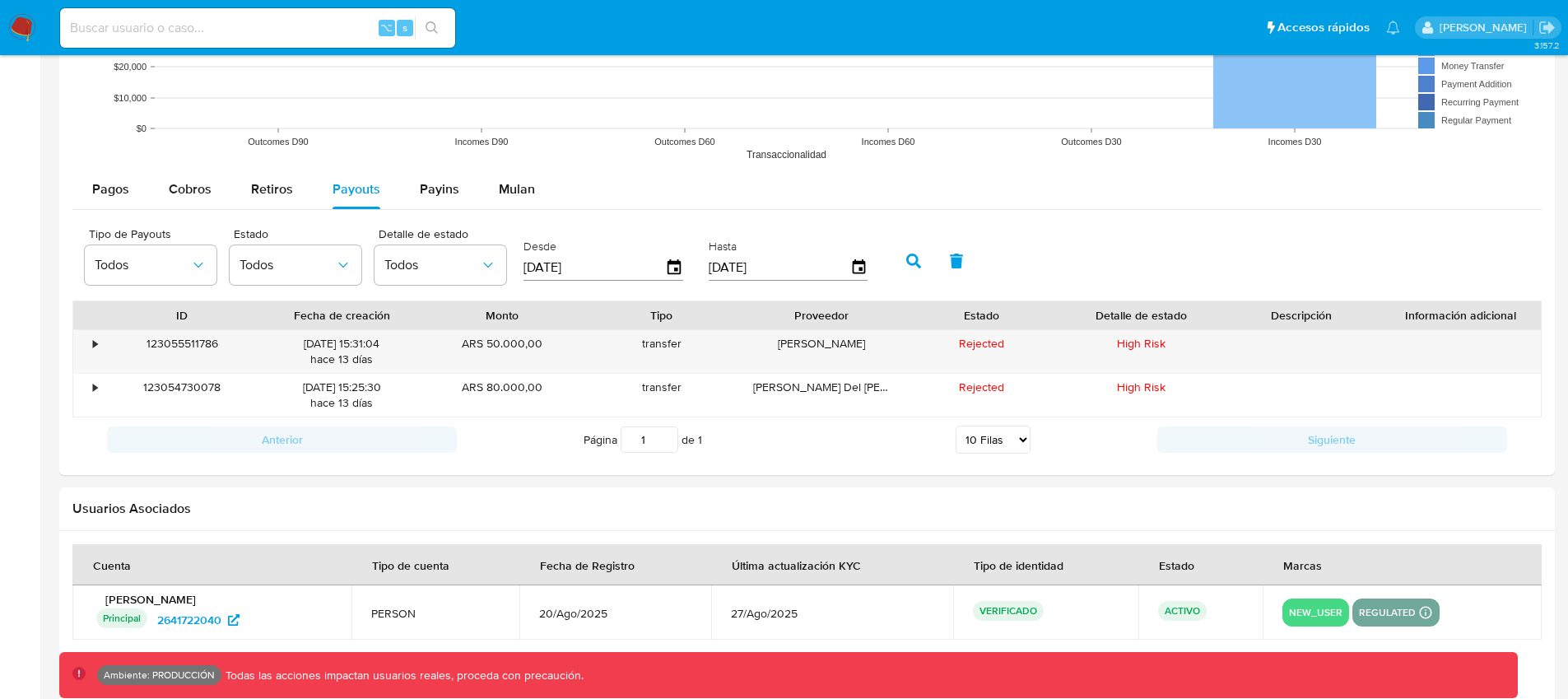
scroll to position [1699, 0]
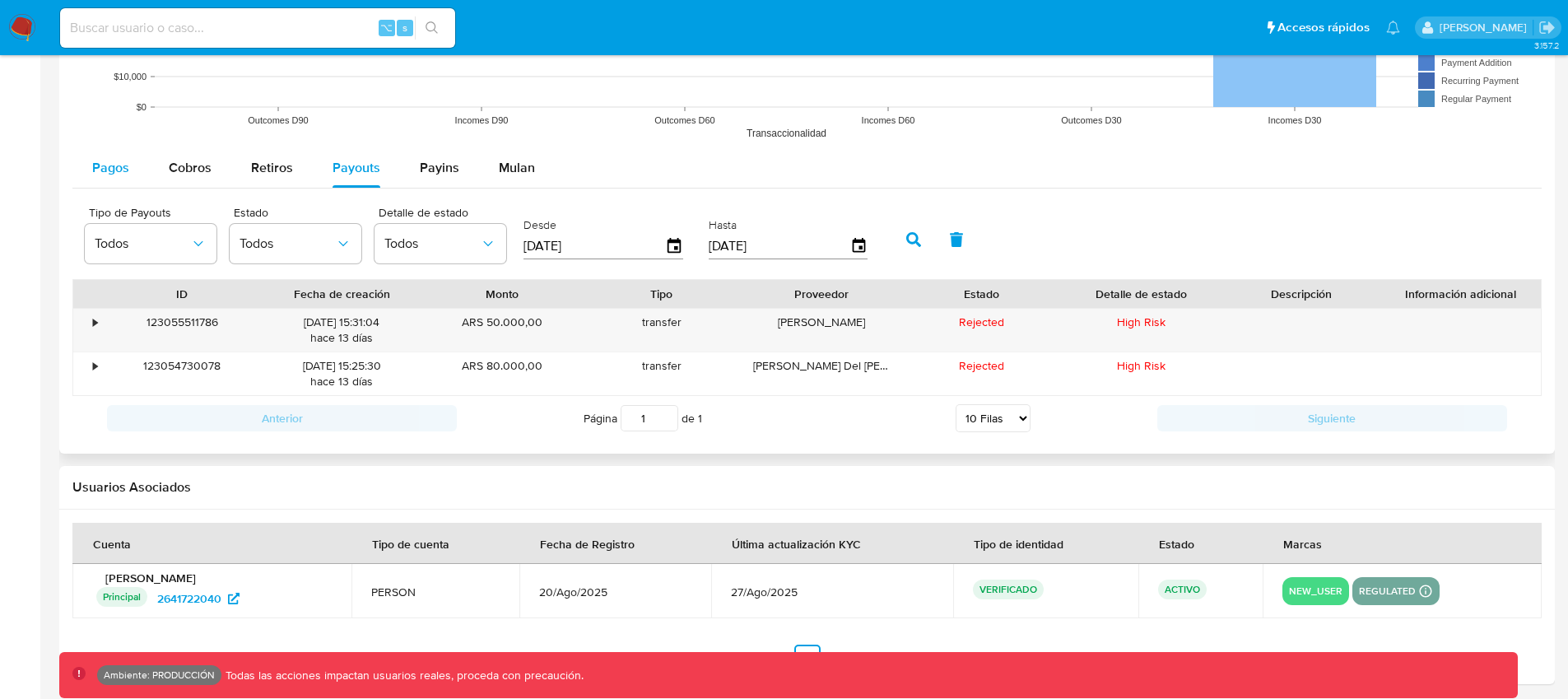
click at [128, 173] on span "Pagos" at bounding box center [111, 167] width 37 height 19
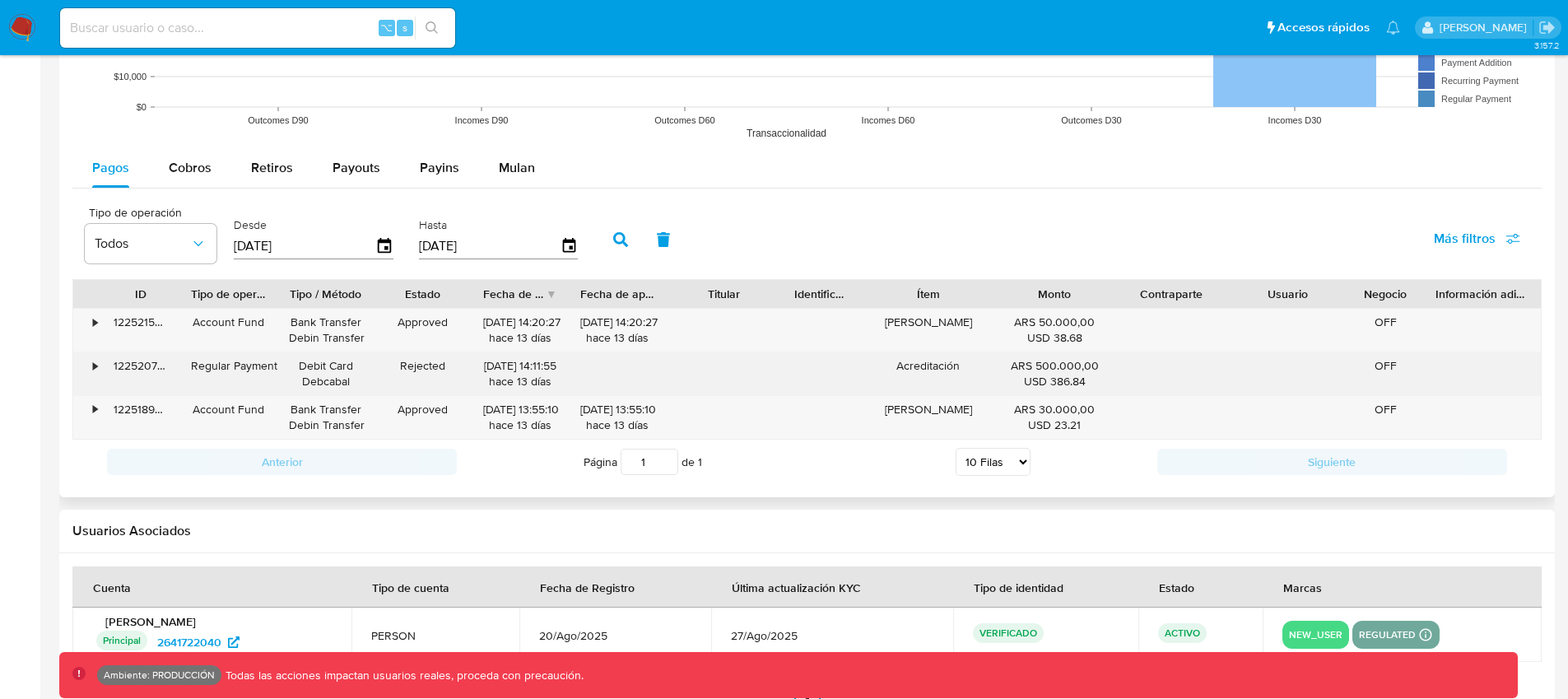
click at [93, 368] on div "•" at bounding box center [95, 365] width 5 height 16
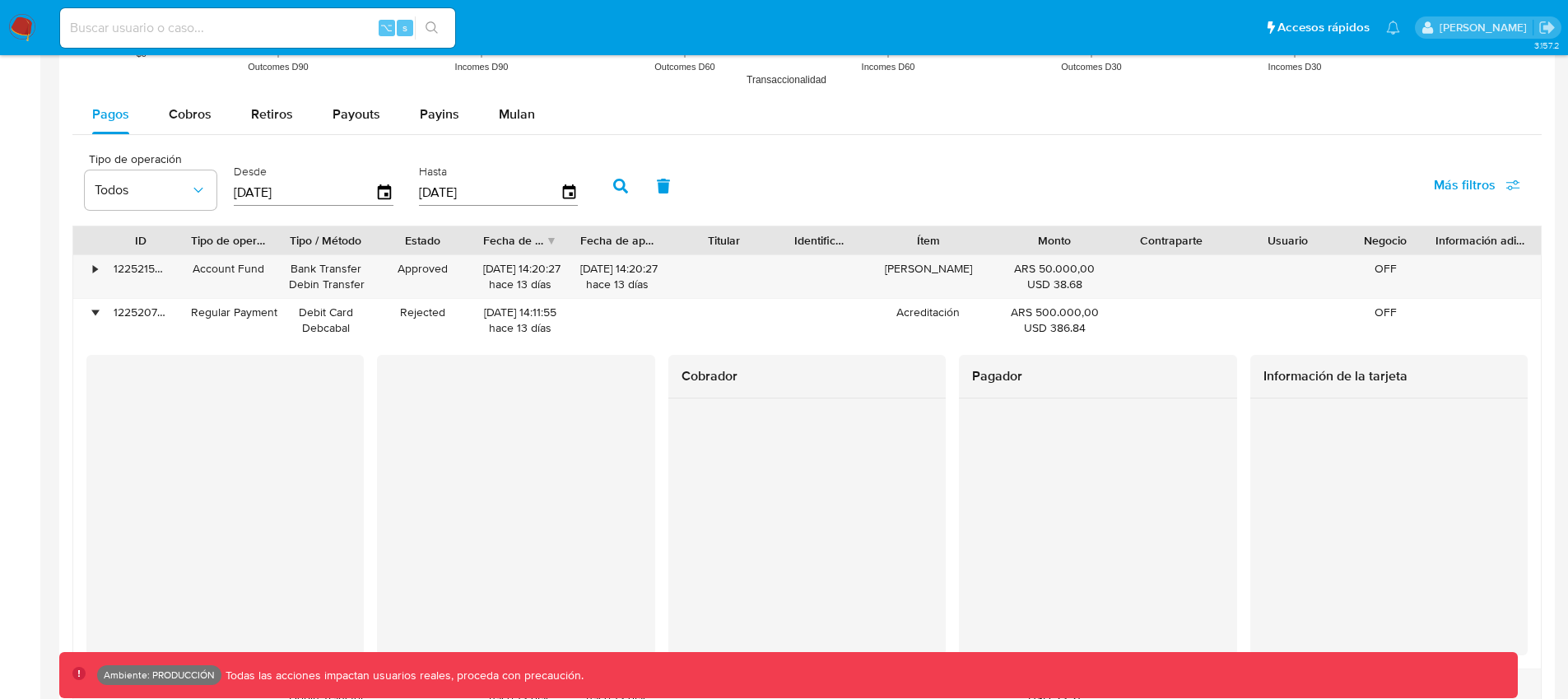
scroll to position [1763, 0]
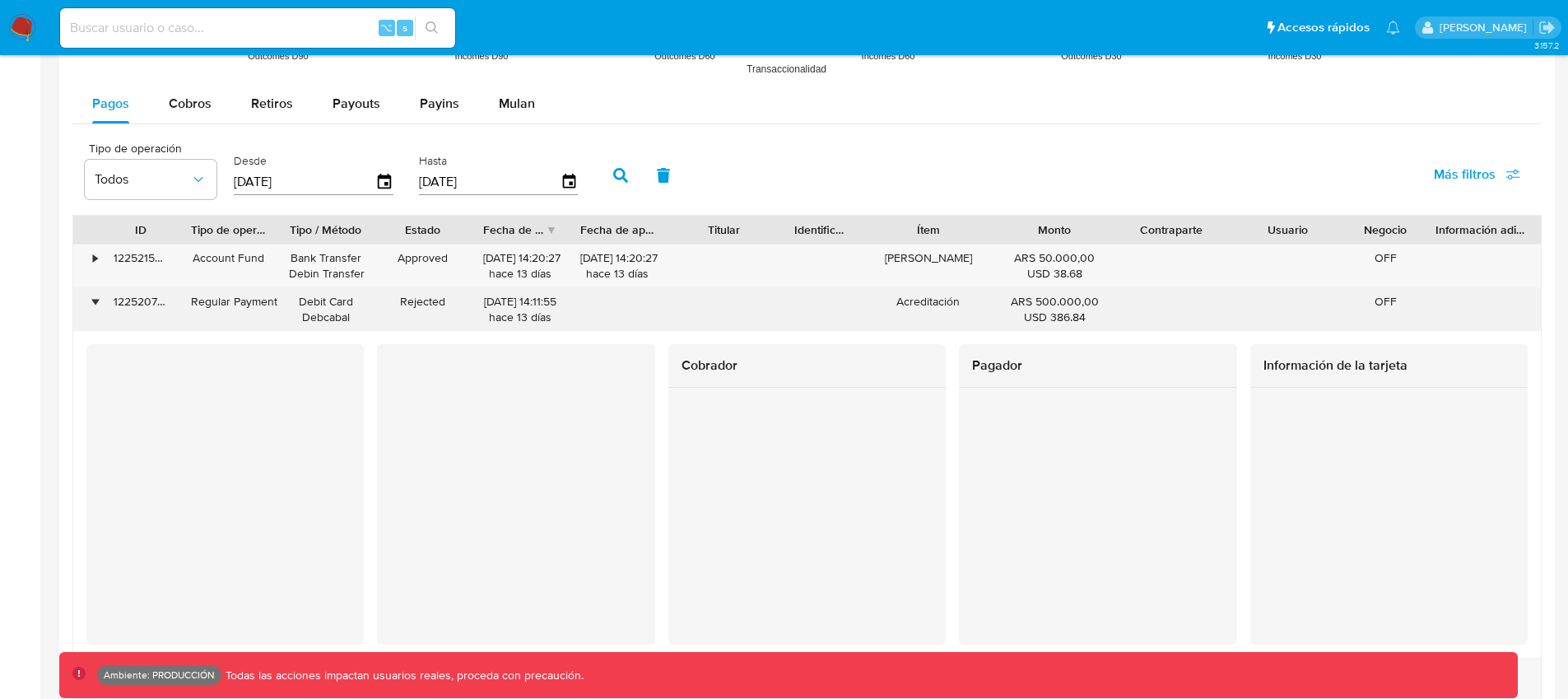
click at [96, 299] on div "•" at bounding box center [95, 302] width 5 height 16
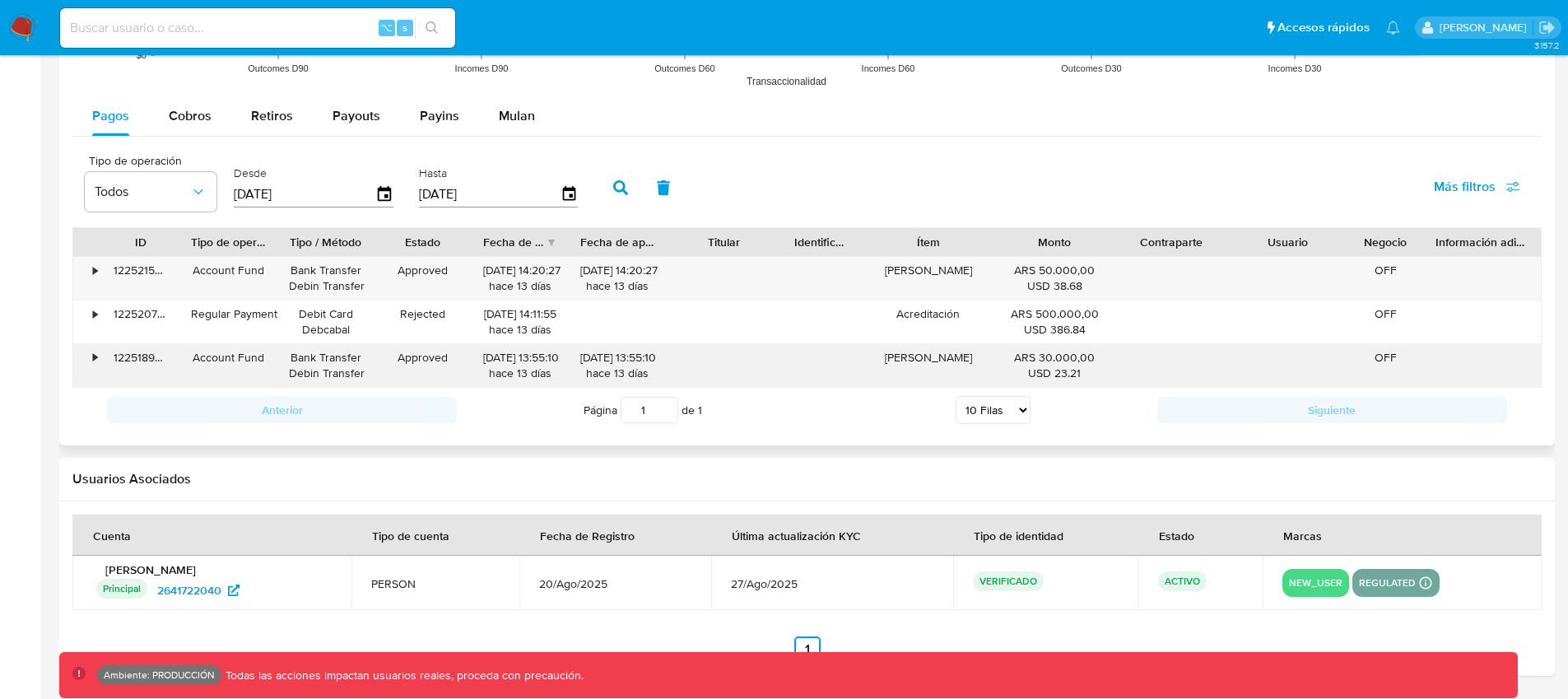
drag, startPoint x: 595, startPoint y: 357, endPoint x: 582, endPoint y: 355, distance: 13.2
click at [582, 355] on div "[DATE] 13:55:10 [DATE]" at bounding box center [617, 365] width 74 height 31
click at [610, 362] on div "[DATE] 13:55:10 [DATE]" at bounding box center [617, 365] width 74 height 31
drag, startPoint x: 611, startPoint y: 362, endPoint x: 600, endPoint y: 360, distance: 11.2
click at [600, 360] on div "[DATE] 13:55:10 [DATE]" at bounding box center [617, 365] width 74 height 31
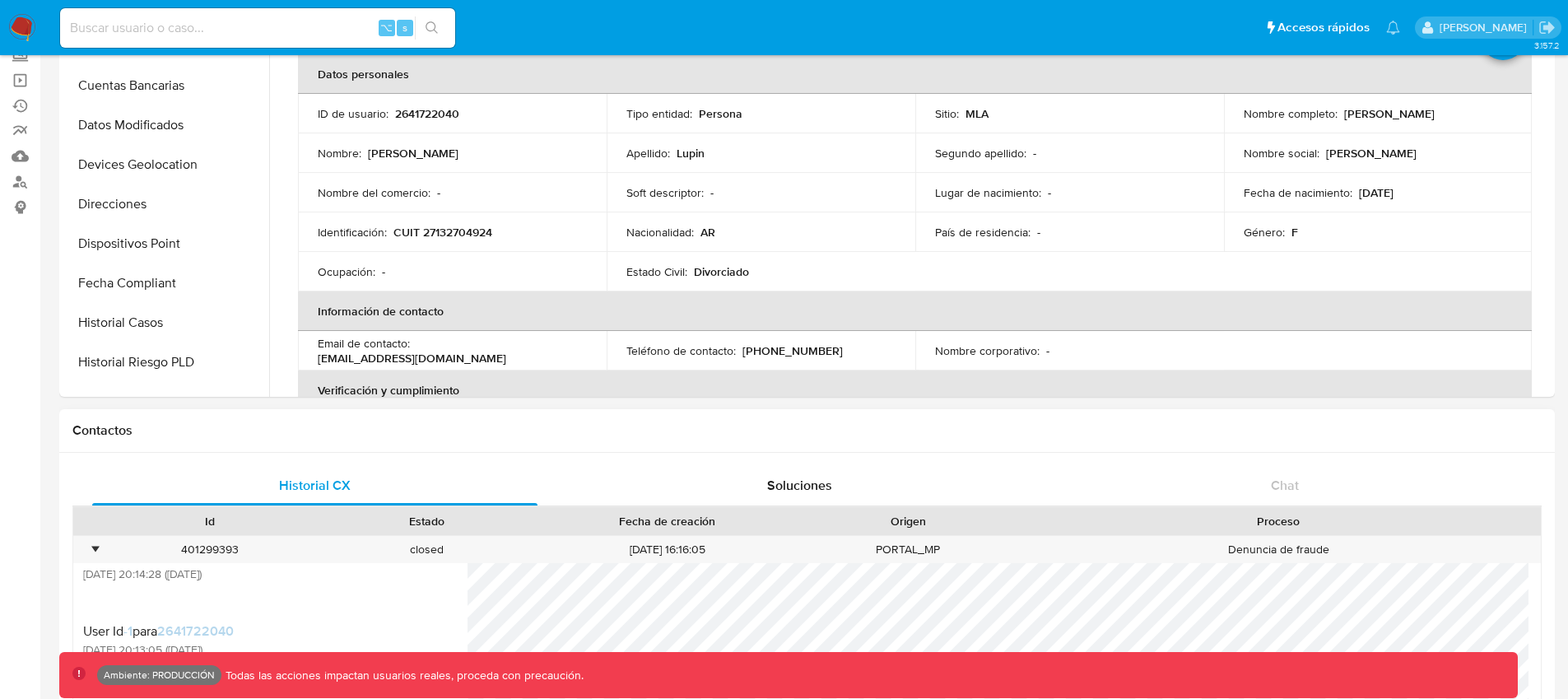
scroll to position [152, 0]
click at [101, 546] on div "•" at bounding box center [88, 550] width 29 height 27
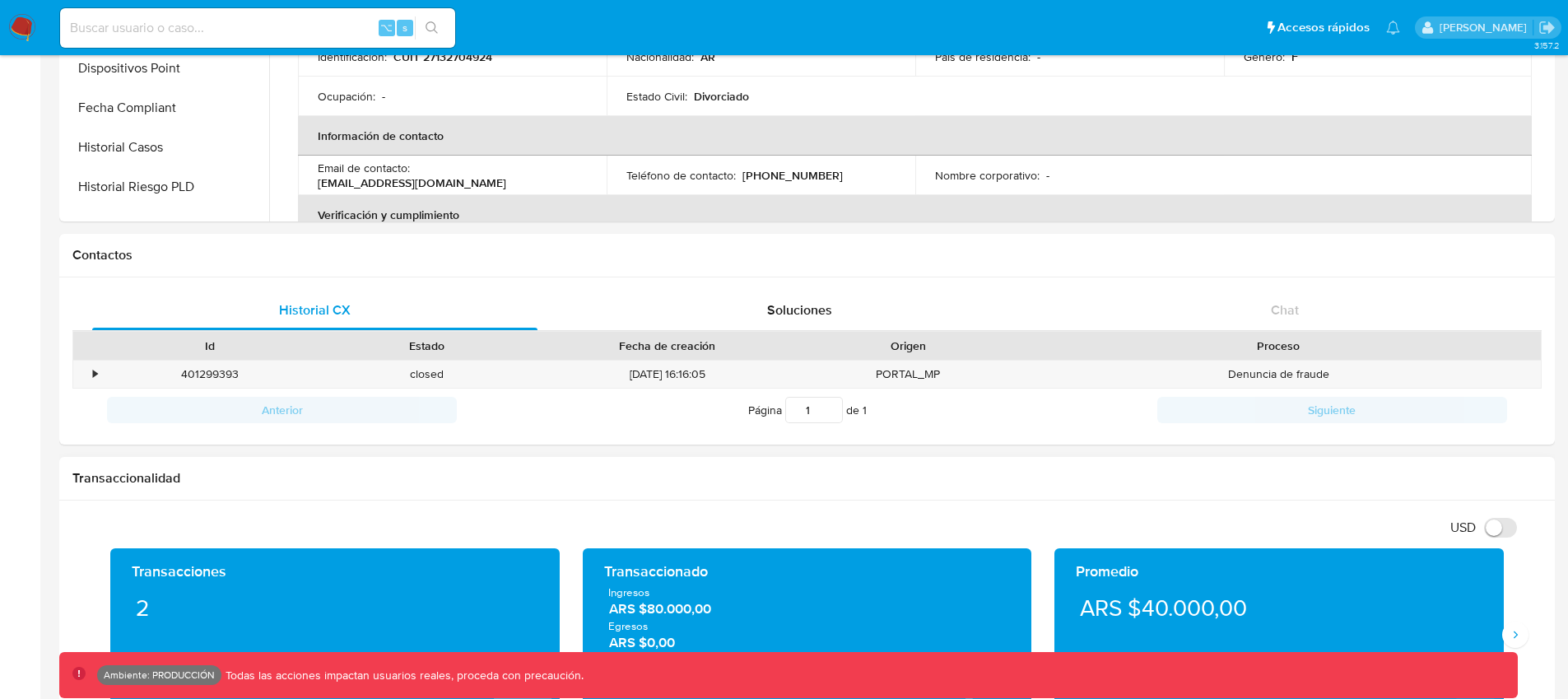
scroll to position [502, 0]
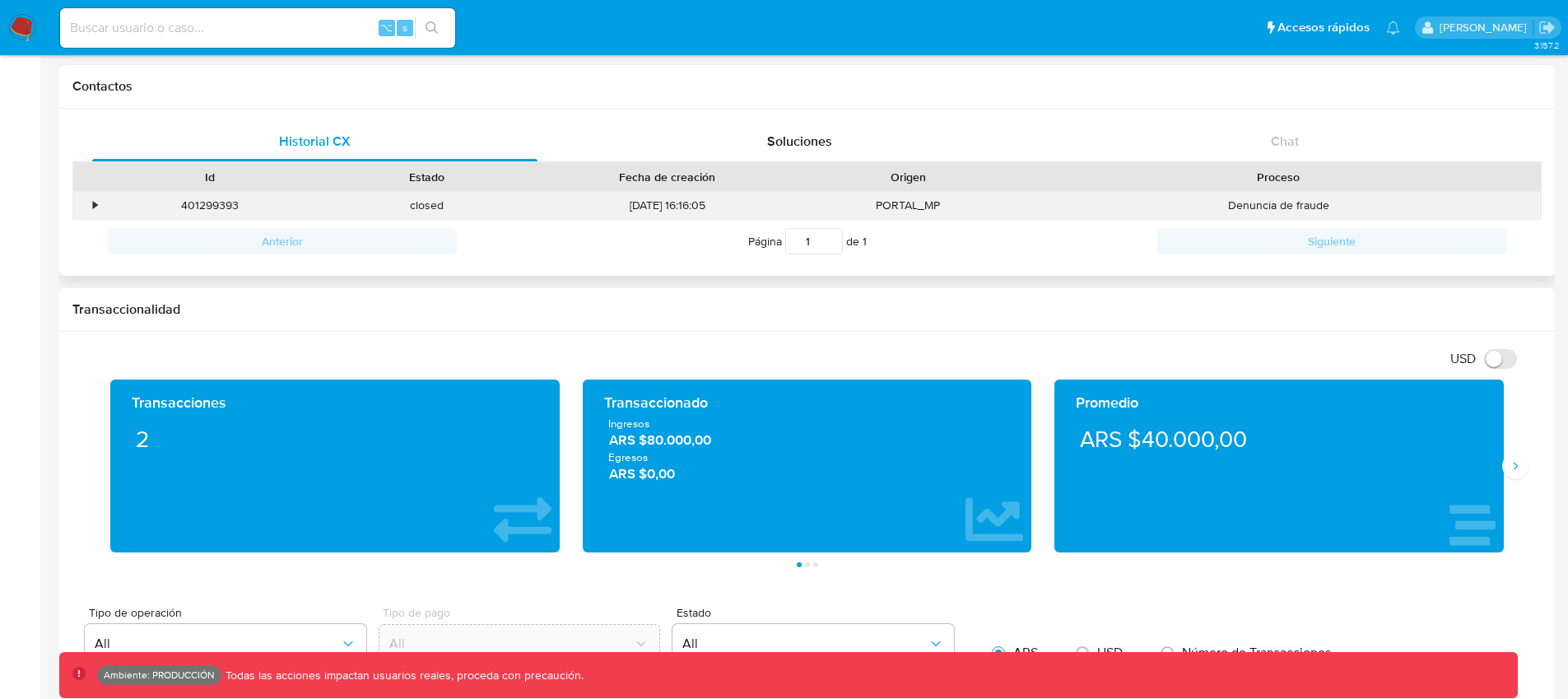
click at [97, 211] on div "•" at bounding box center [88, 206] width 29 height 27
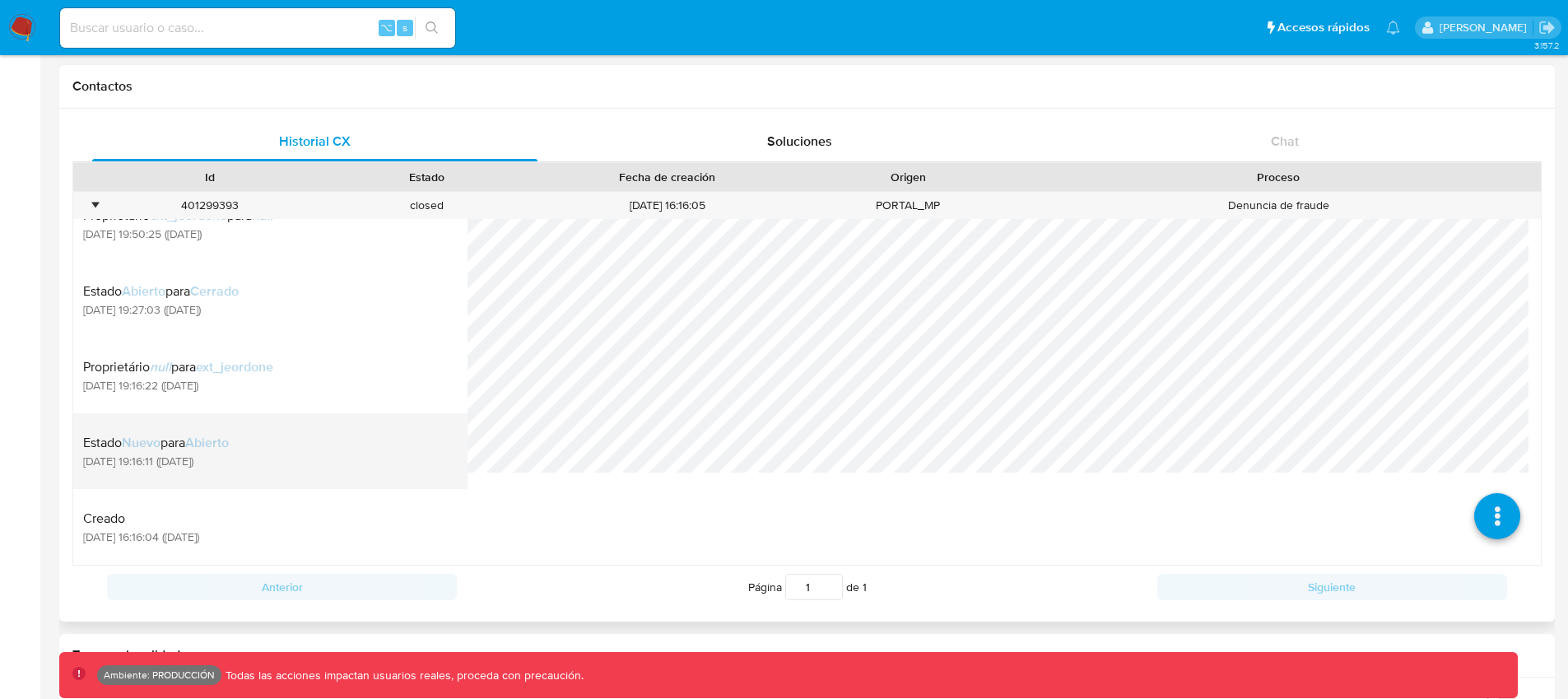
scroll to position [732, 0]
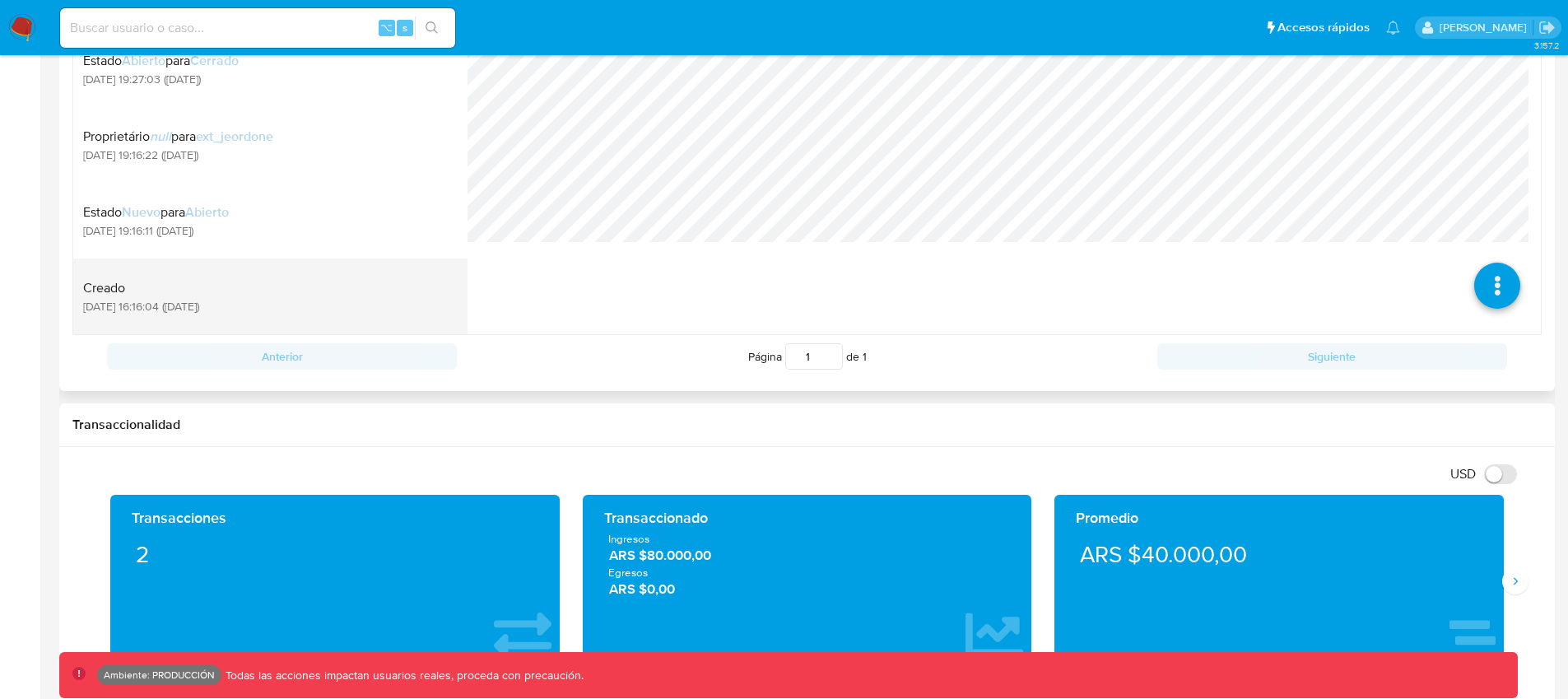
click at [282, 293] on div "Creado [DATE] 16:16:04 ([DATE])" at bounding box center [270, 296] width 375 height 56
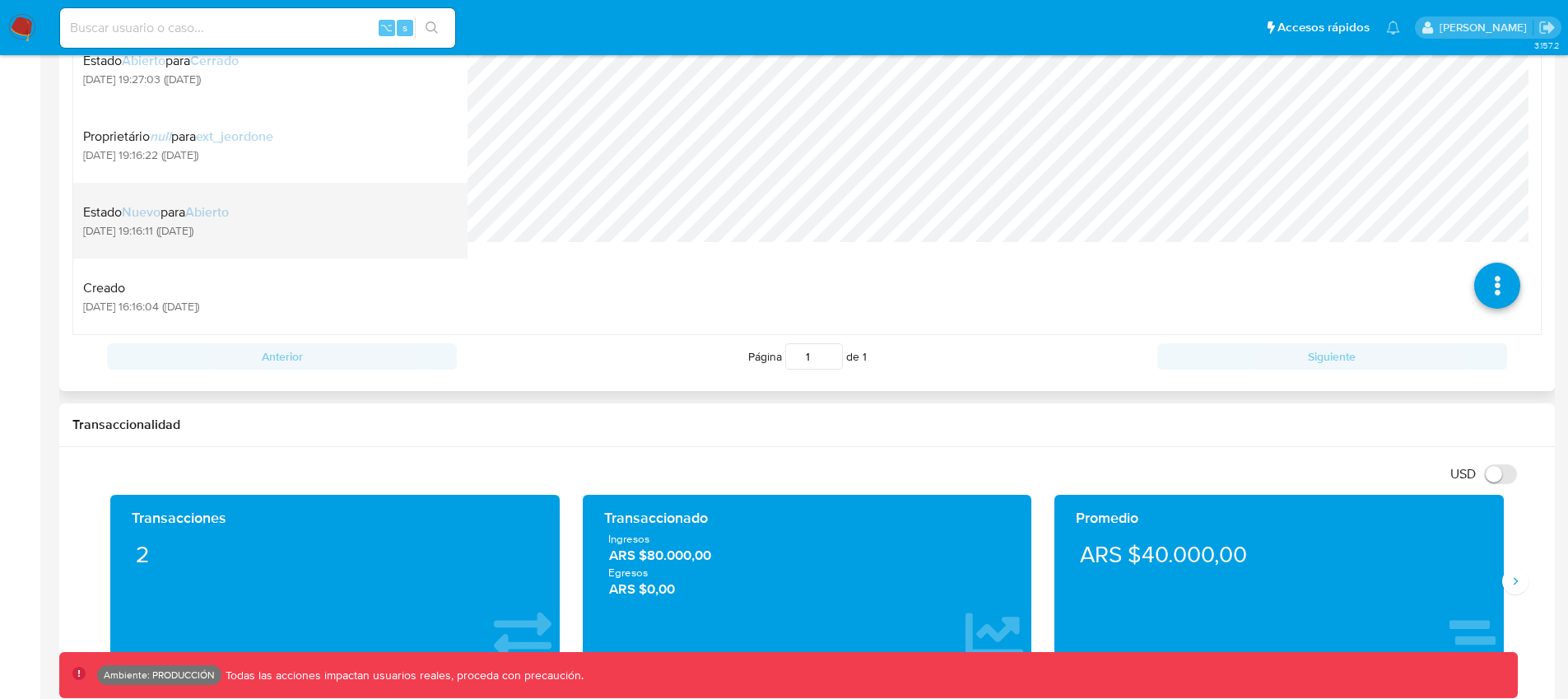
click at [286, 220] on div "Estado Nuevo para Abierto [DATE] 19:16:11 ([DATE])" at bounding box center [270, 220] width 375 height 56
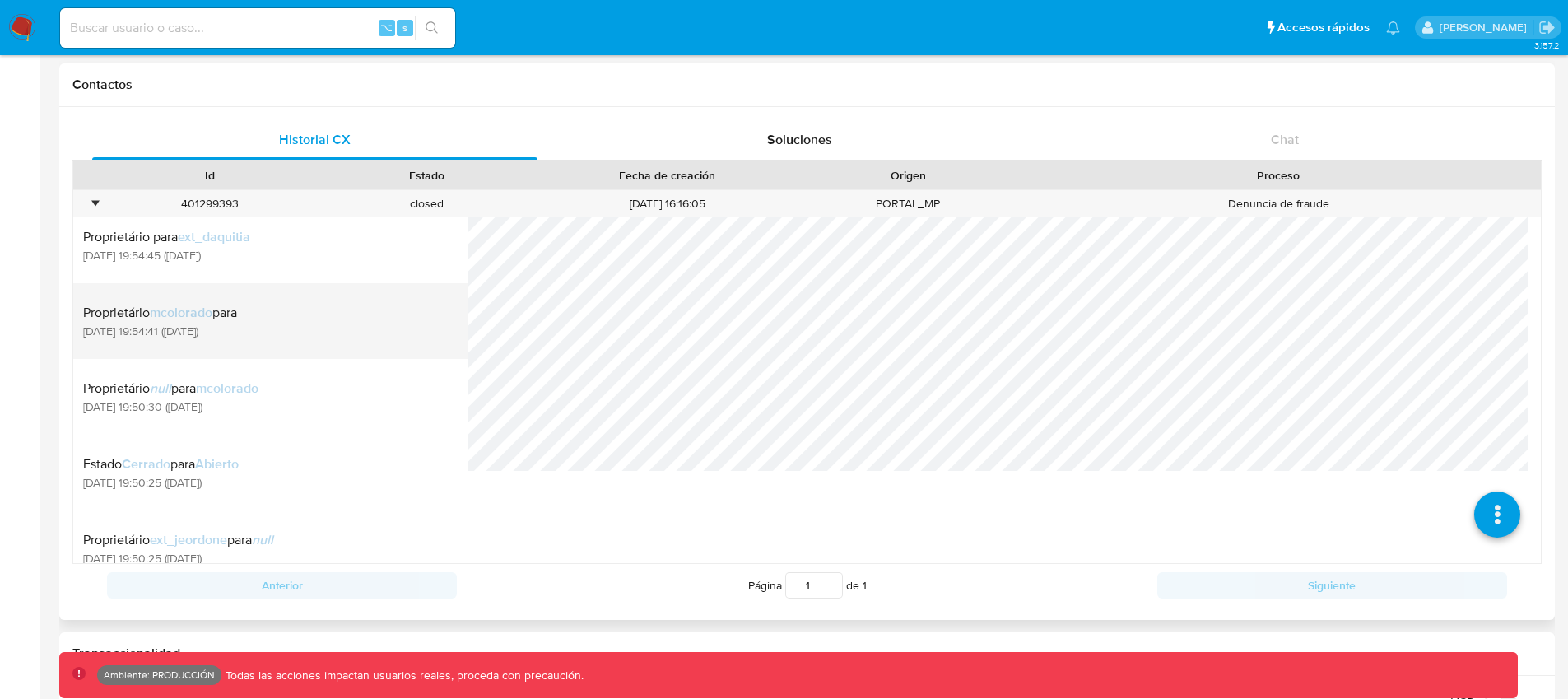
scroll to position [116, 0]
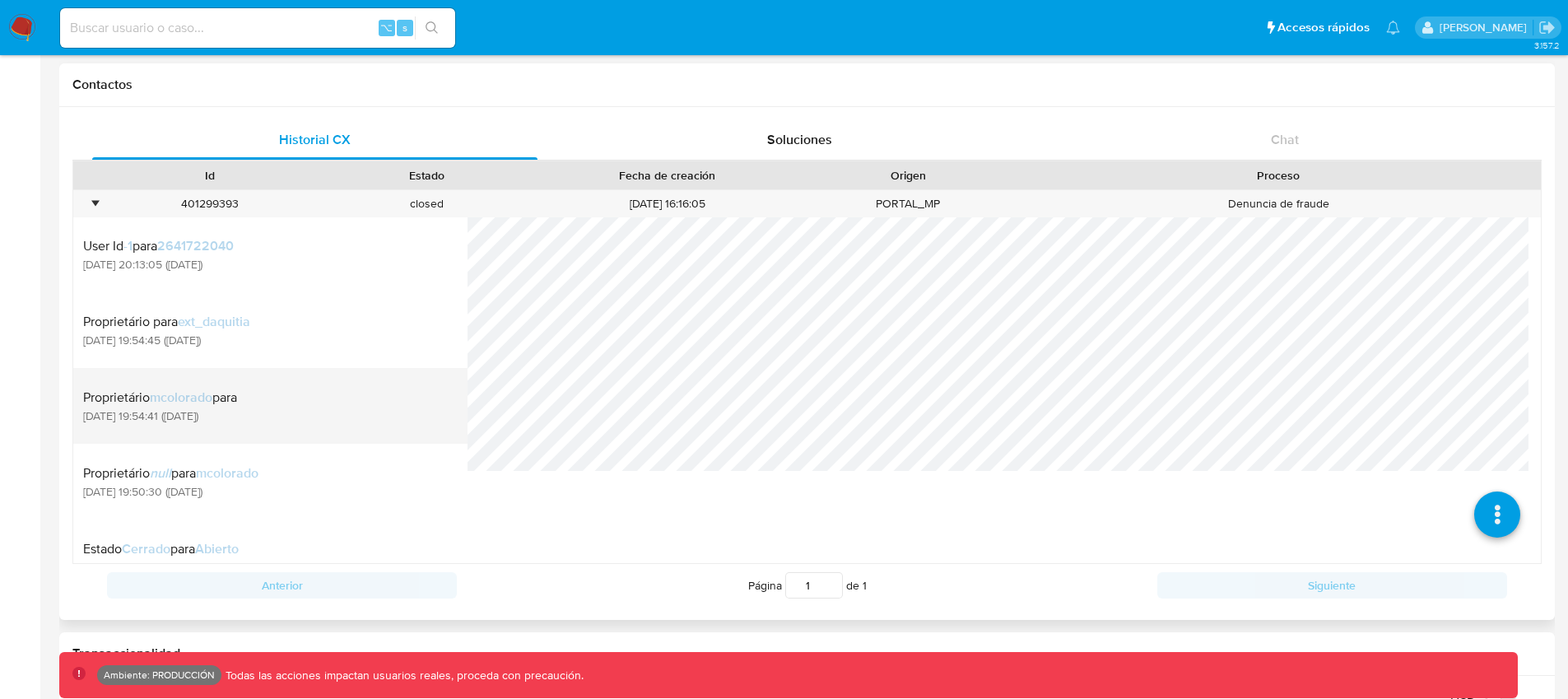
click at [337, 394] on div "Proprietário [PERSON_NAME] para [DATE] 19:54:41 ([DATE])" at bounding box center [270, 406] width 375 height 56
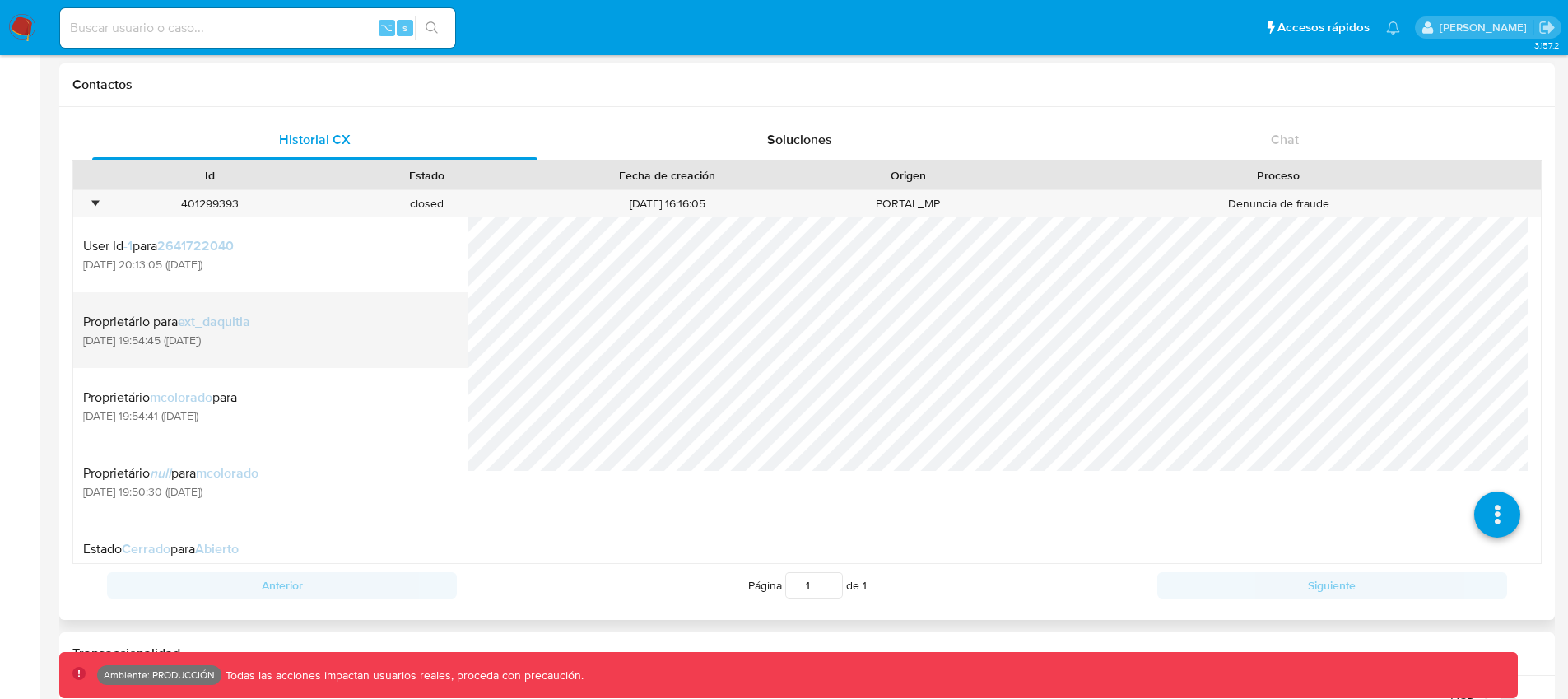
click at [312, 326] on div "Proprietário para ext_daquitia [DATE] 19:54:45 ([DATE])" at bounding box center [270, 330] width 375 height 56
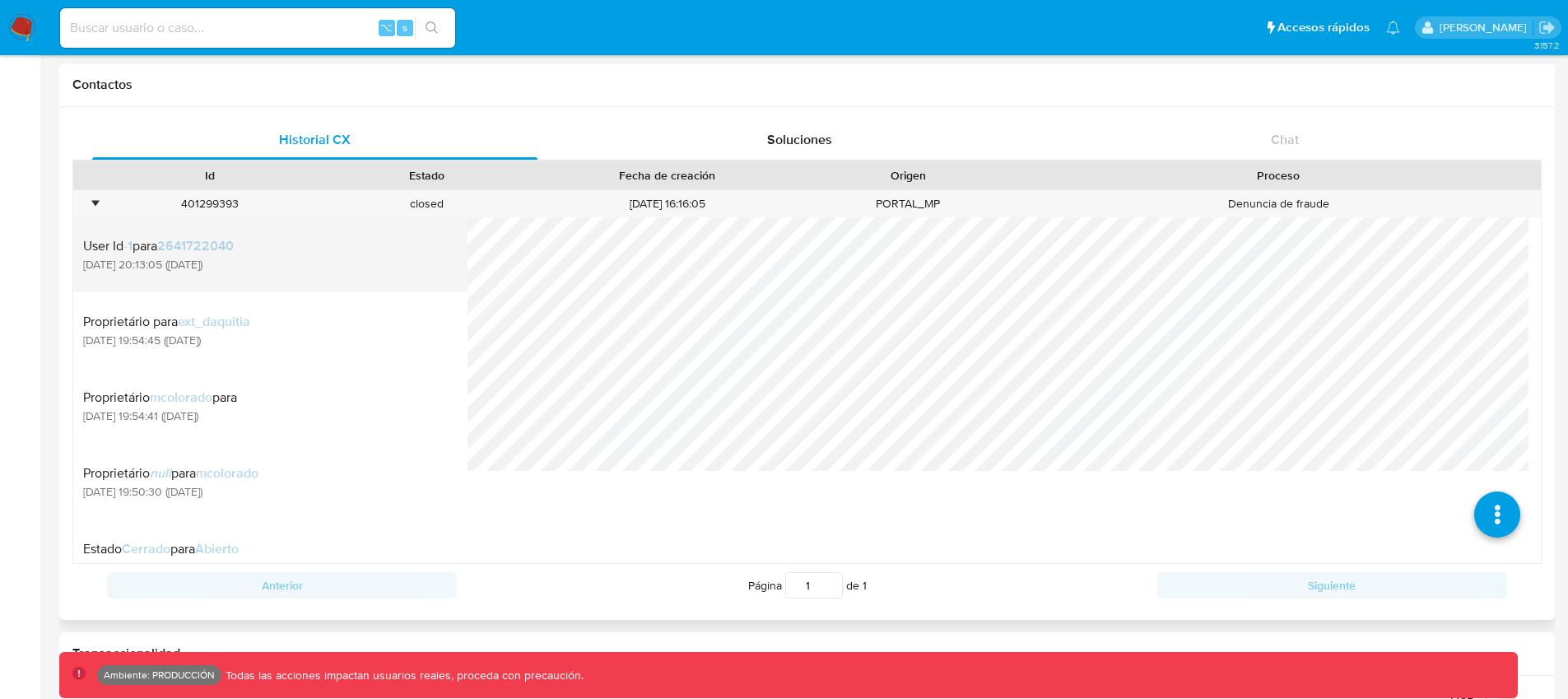
click at [316, 275] on div "User Id -1 para 2641722040 [DATE] 20:13:05 ([DATE])" at bounding box center [270, 254] width 375 height 56
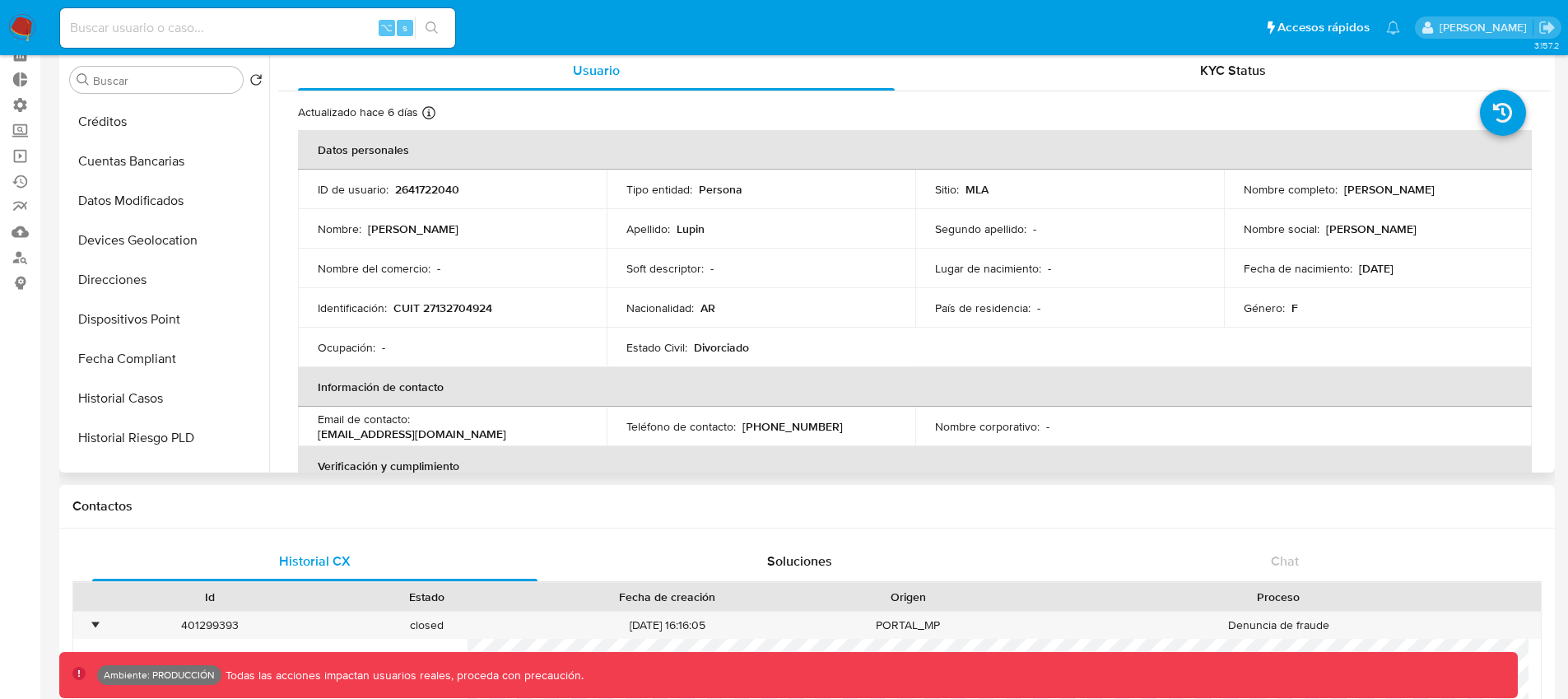
scroll to position [0, 0]
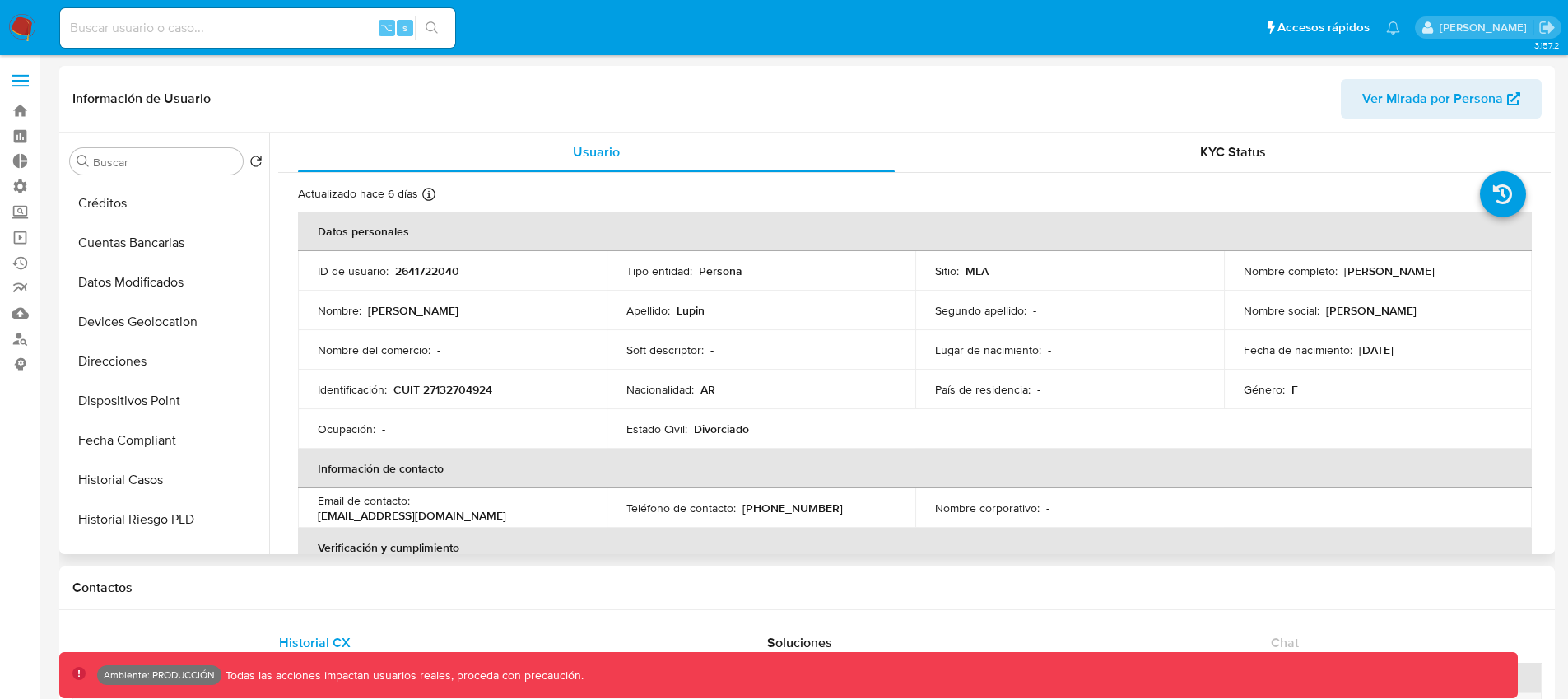
click at [881, 120] on div "Información de Usuario Ver Mirada por Persona" at bounding box center [807, 99] width 1496 height 67
click at [1238, 166] on div "KYC Status" at bounding box center [1233, 152] width 597 height 39
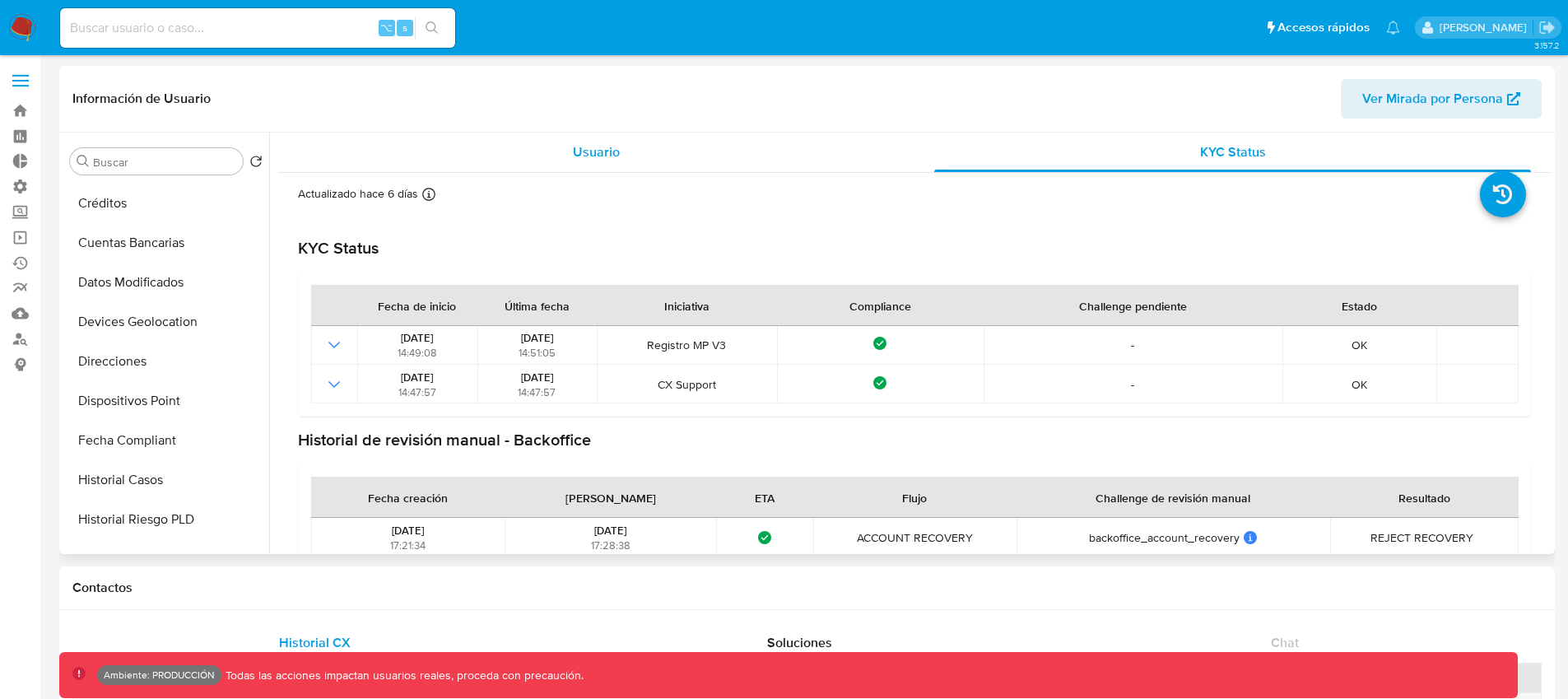
click at [595, 163] on div "Usuario" at bounding box center [596, 152] width 597 height 39
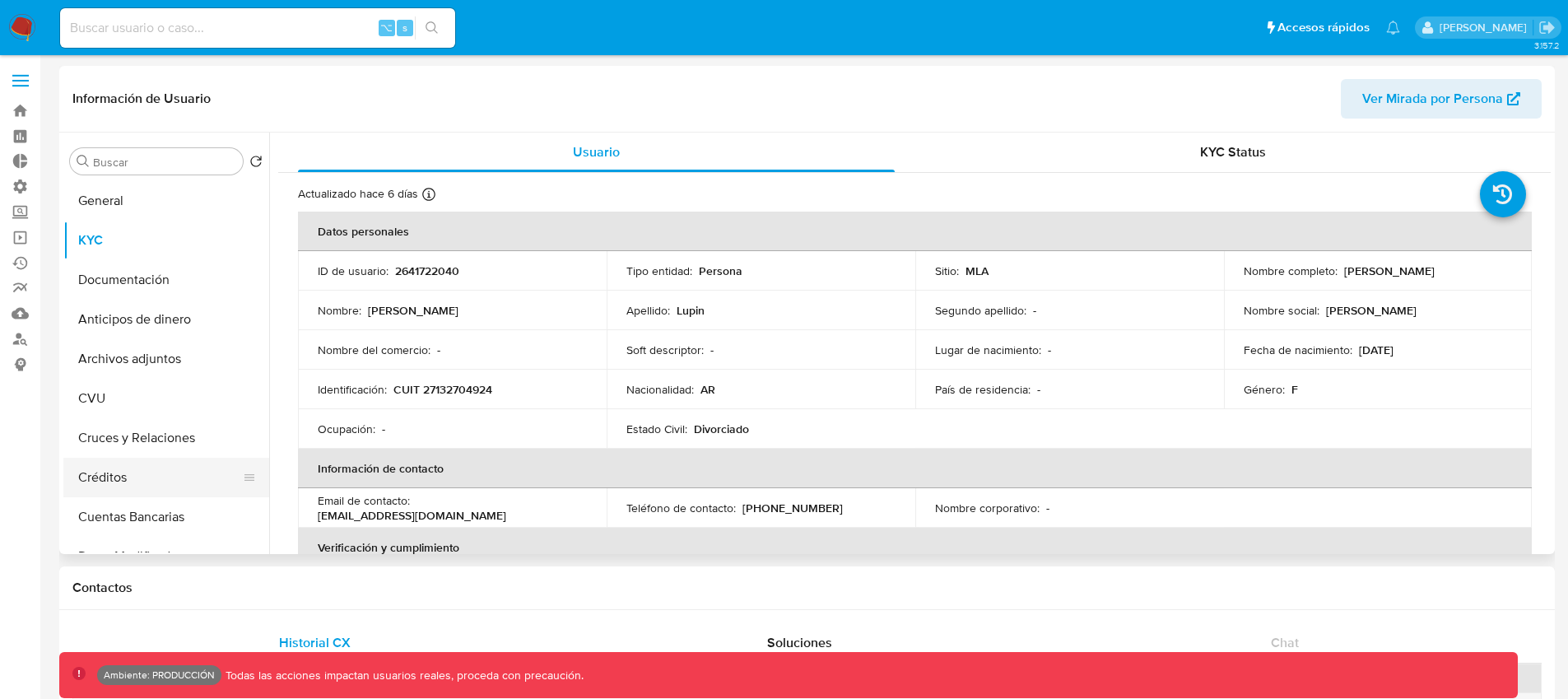
click at [143, 472] on button "Créditos" at bounding box center [159, 477] width 193 height 39
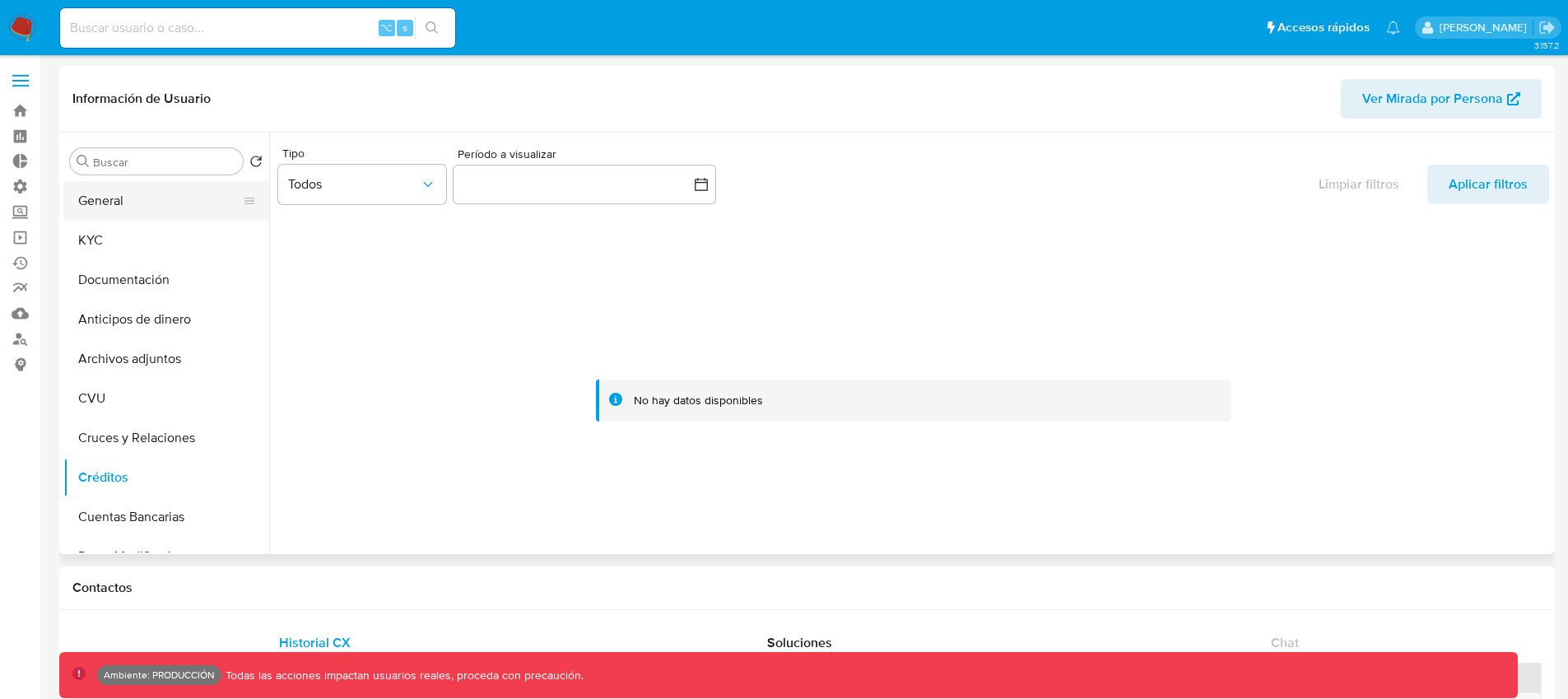
click at [104, 204] on button "General" at bounding box center [159, 200] width 193 height 39
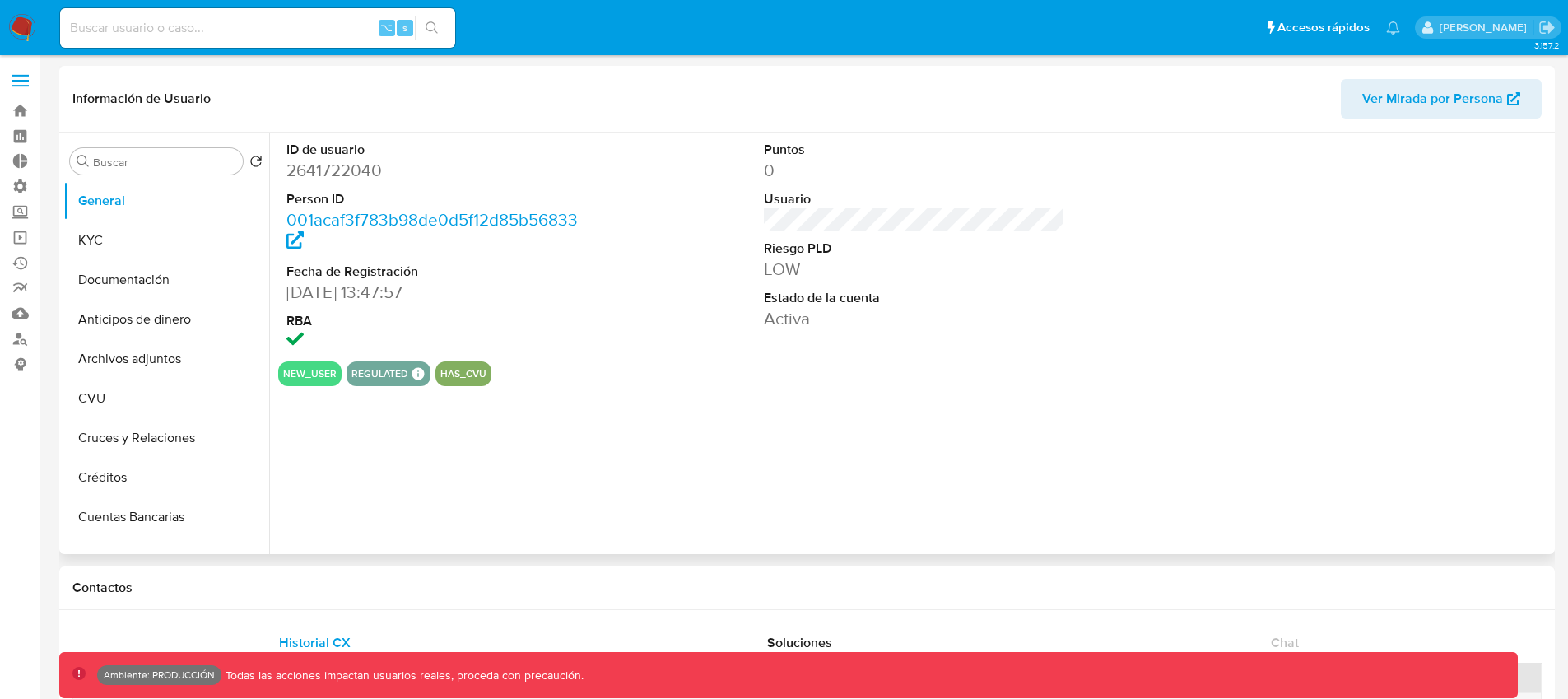
click at [457, 375] on button "has_cvu" at bounding box center [463, 373] width 46 height 6
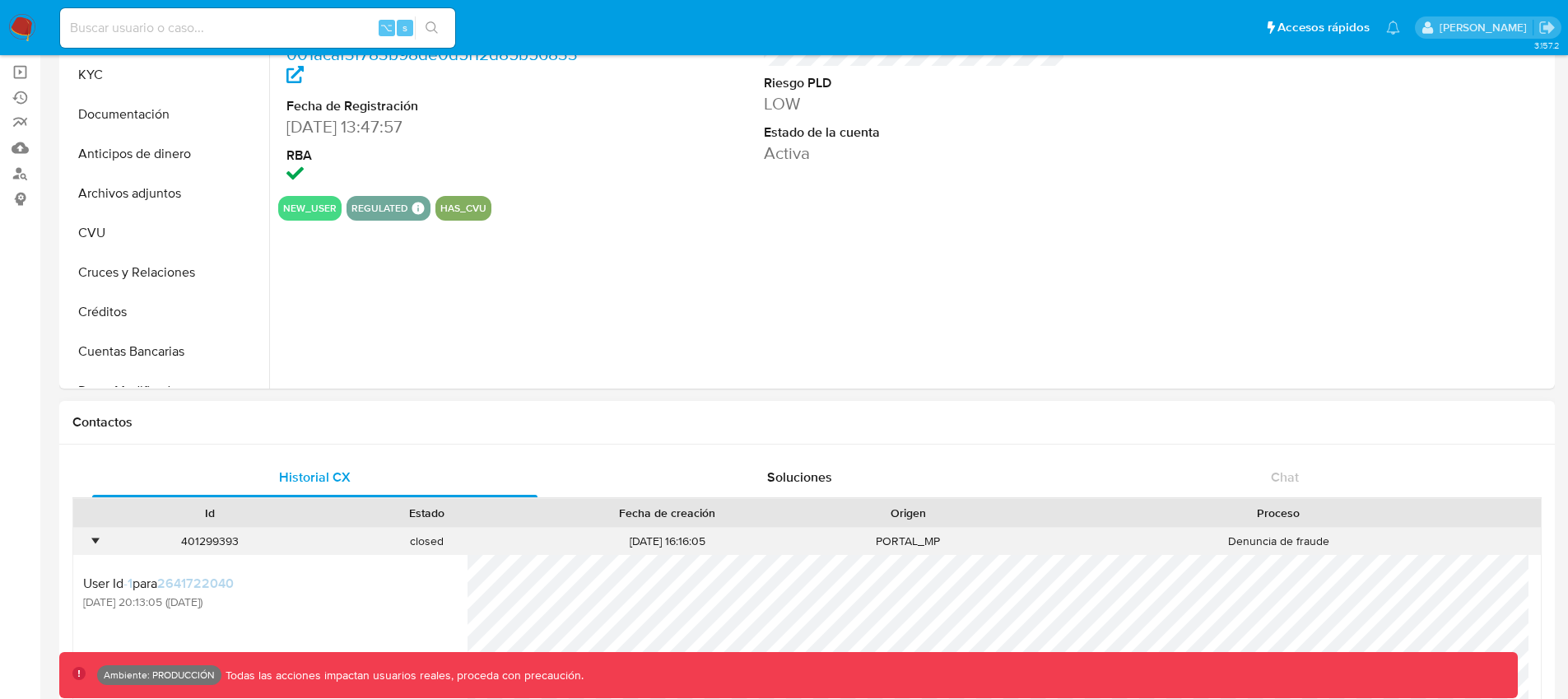
scroll to position [187, 0]
